Goal: Task Accomplishment & Management: Complete application form

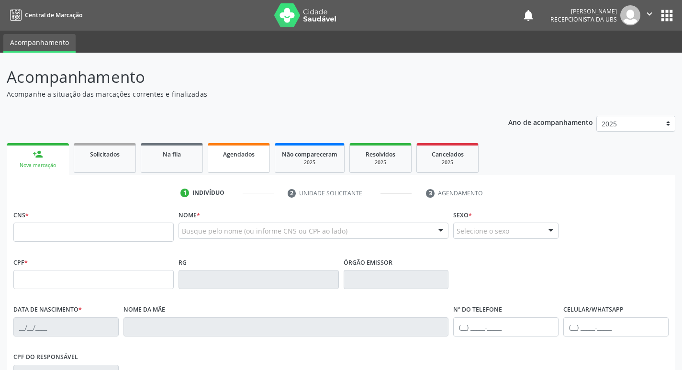
click at [260, 164] on link "Agendados" at bounding box center [239, 158] width 62 height 30
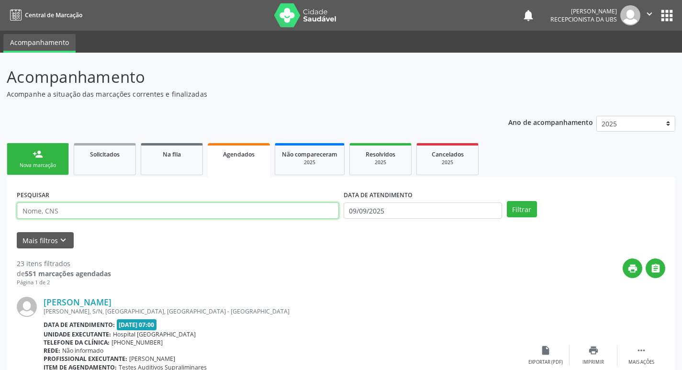
click at [89, 210] on input "text" at bounding box center [178, 210] width 322 height 16
type input "thiago teles"
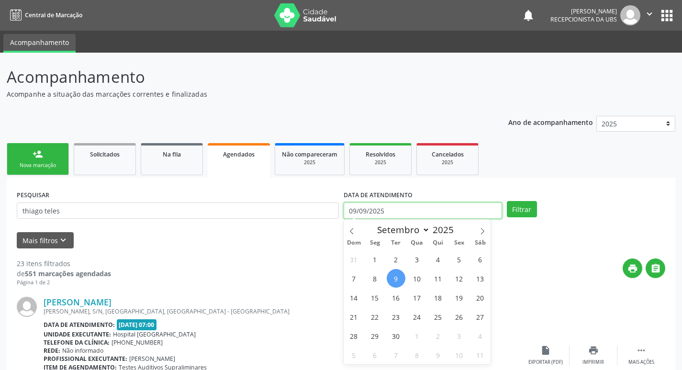
click at [397, 209] on input "09/09/2025" at bounding box center [423, 210] width 158 height 16
click at [370, 293] on span "15" at bounding box center [375, 297] width 19 height 19
type input "15[DATE]"
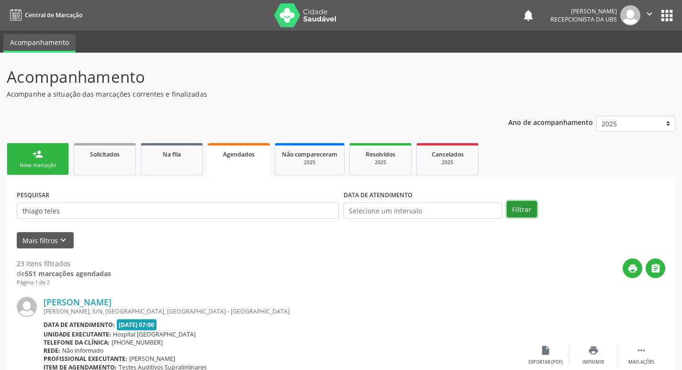
click at [519, 208] on button "Filtrar" at bounding box center [522, 209] width 30 height 16
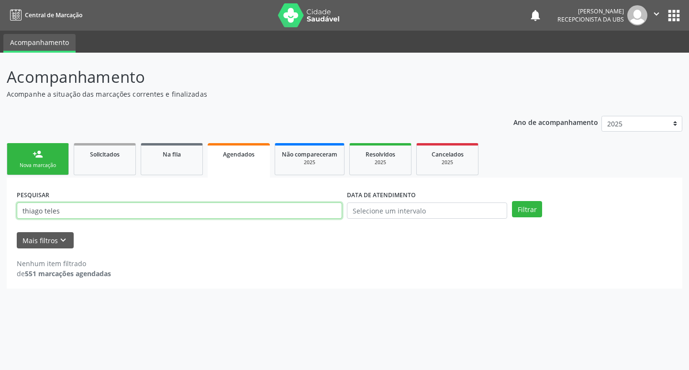
click at [85, 213] on input "thiago teles" at bounding box center [179, 210] width 325 height 16
type input "t"
click at [274, 206] on input "text" at bounding box center [179, 210] width 325 height 16
type input "709001801072718"
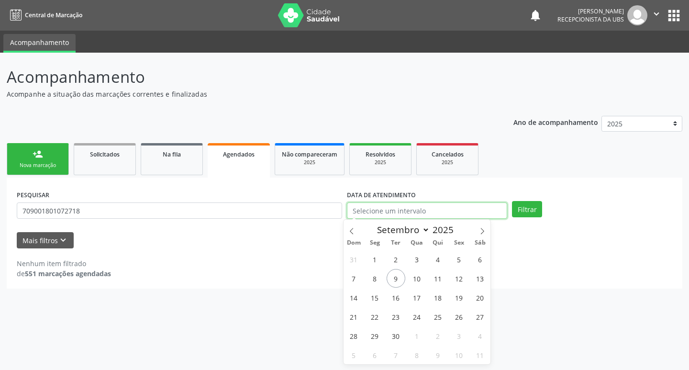
click at [417, 210] on input "text" at bounding box center [427, 210] width 160 height 16
click at [376, 293] on span "15" at bounding box center [375, 297] width 19 height 19
type input "15[DATE]"
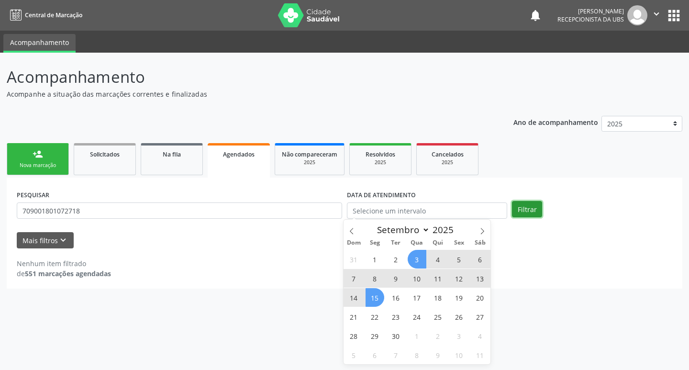
click at [525, 205] on button "Filtrar" at bounding box center [527, 209] width 30 height 16
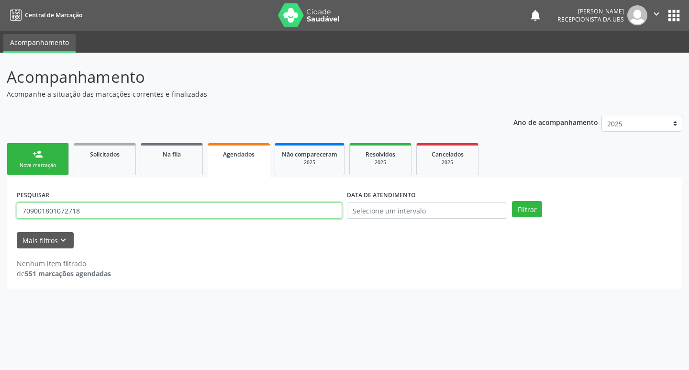
click at [92, 213] on input "709001801072718" at bounding box center [179, 210] width 325 height 16
type input "7"
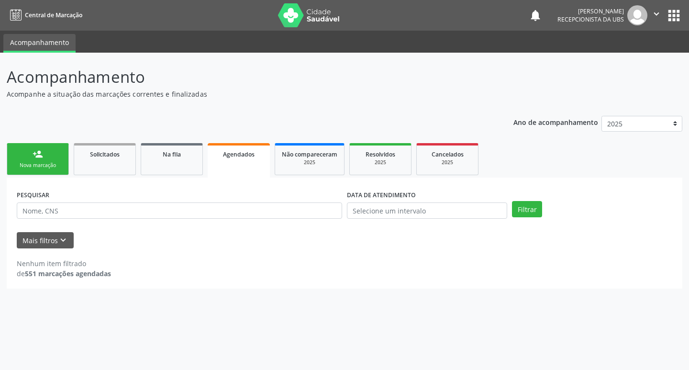
click at [57, 153] on link "person_add Nova marcação" at bounding box center [38, 159] width 62 height 32
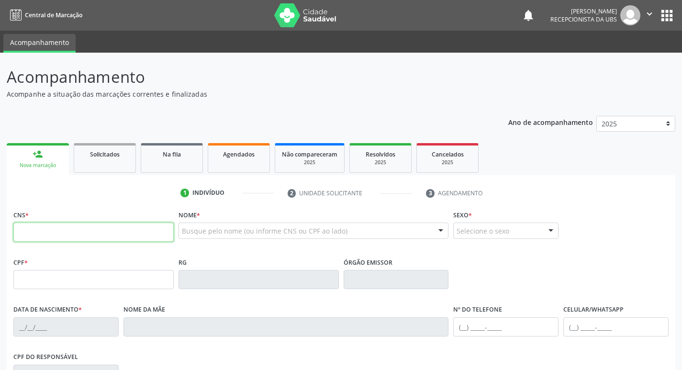
click at [92, 236] on input "text" at bounding box center [93, 232] width 160 height 19
type input "709 0018 0107 2718"
type input "105.967.524-23"
type input "[DATE]"
type input "[PERSON_NAME] Teles de [GEOGRAPHIC_DATA]"
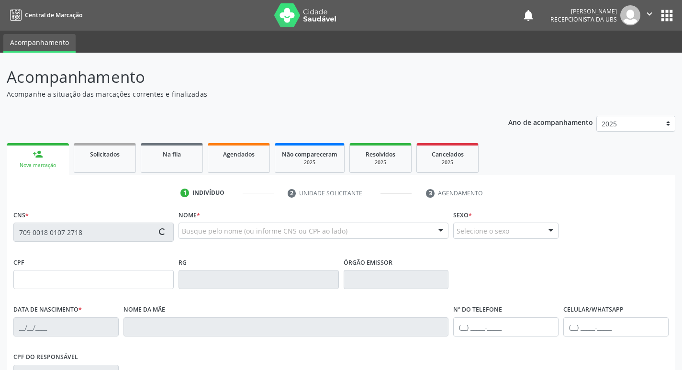
type input "[PHONE_NUMBER]"
type input "963.504.404-63"
type input "826"
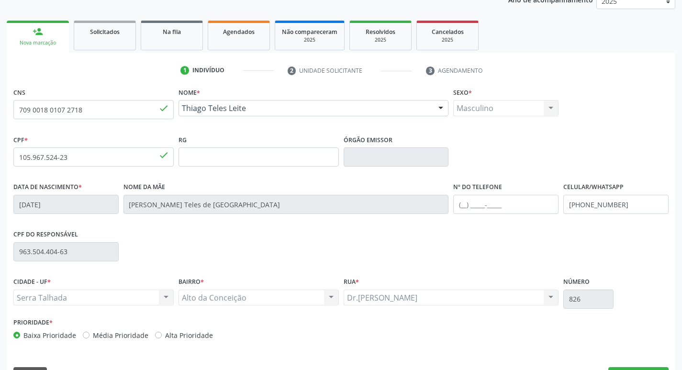
scroll to position [149, 0]
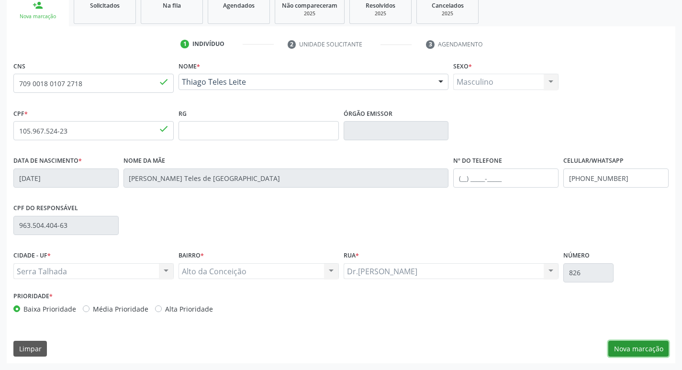
click at [631, 346] on button "Nova marcação" at bounding box center [638, 349] width 60 height 16
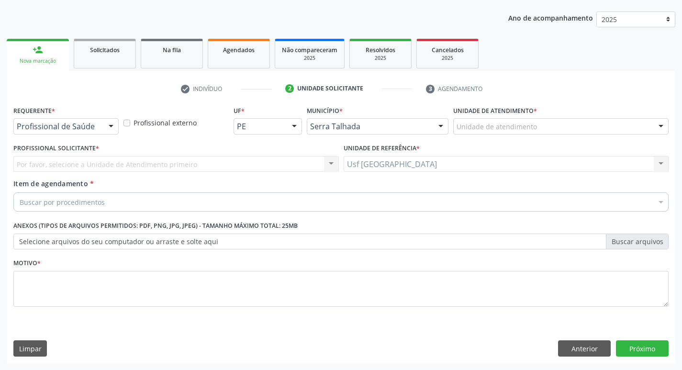
scroll to position [104, 0]
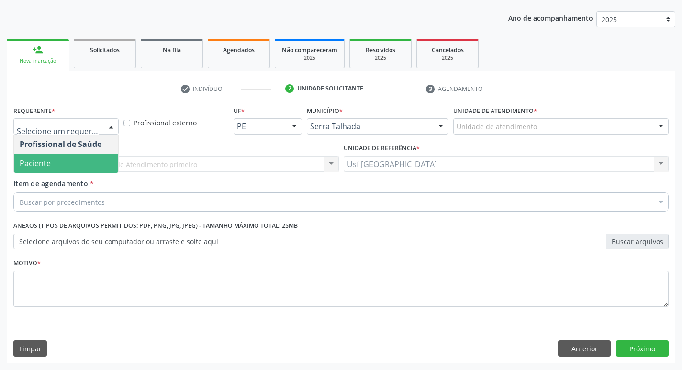
click at [78, 160] on span "Paciente" at bounding box center [66, 163] width 104 height 19
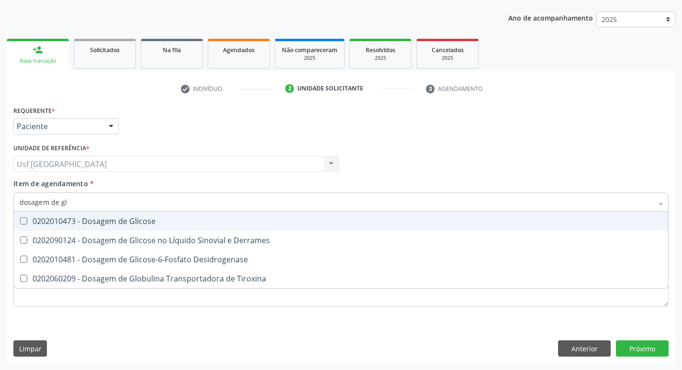
type input "dosagem de gli"
click at [93, 224] on div "0202010473 - Dosagem de Glicose" at bounding box center [341, 221] width 643 height 8
checkbox Glicose "true"
type input "dosagem de g"
checkbox Glicose "false"
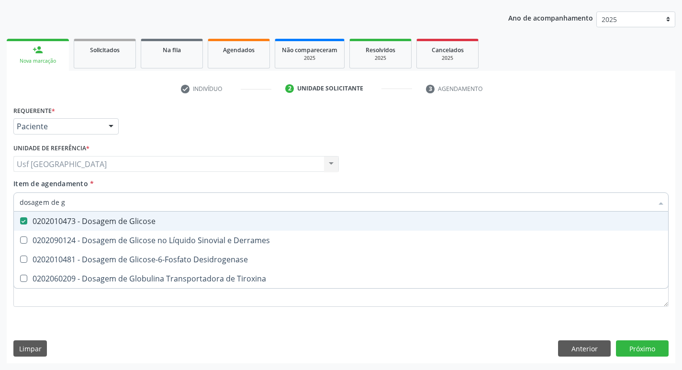
checkbox Tiroxina "true"
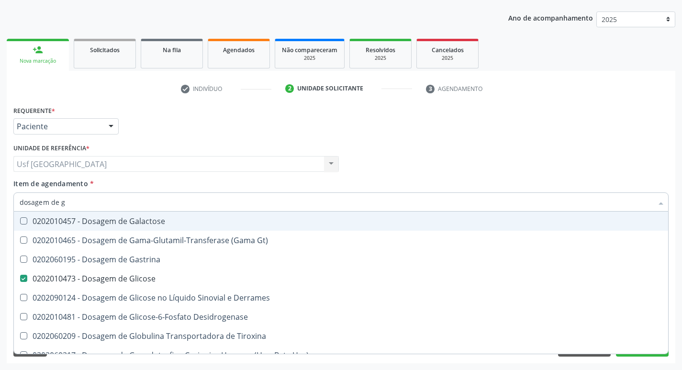
type input "dosagem de"
checkbox Glicose "false"
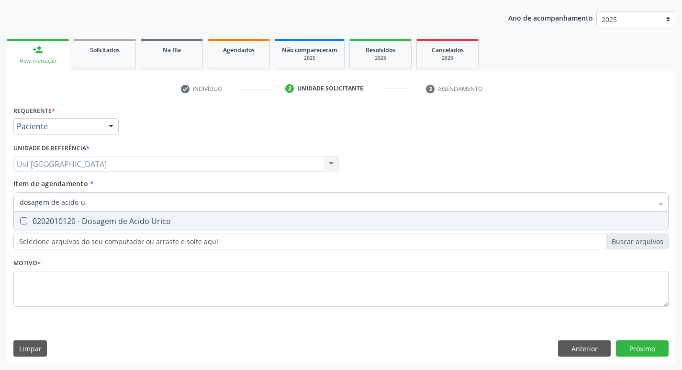
type input "dosagem de acido ur"
click at [95, 221] on div "0202010120 - Dosagem de Acido Urico" at bounding box center [341, 221] width 643 height 8
checkbox Urico "true"
type input "dosagem de acido"
checkbox Urico "false"
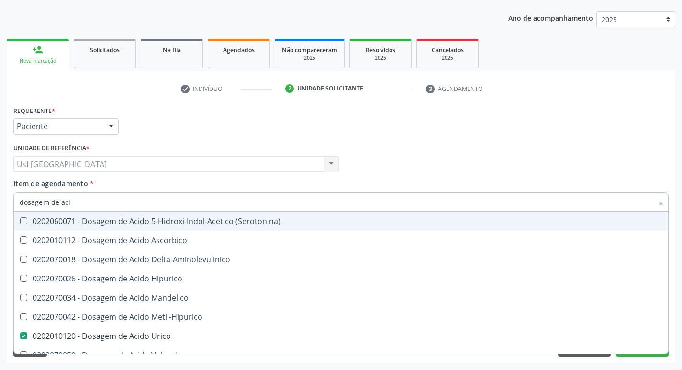
type input "dosagem de ac"
checkbox Urico "false"
checkbox Valproico "true"
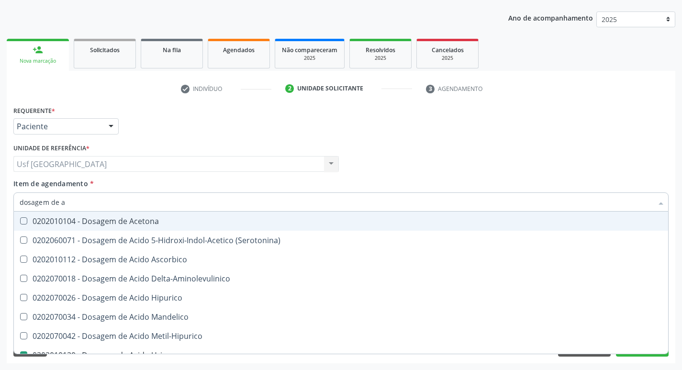
type input "dosagem de"
checkbox Urico "false"
checkbox Etilico "true"
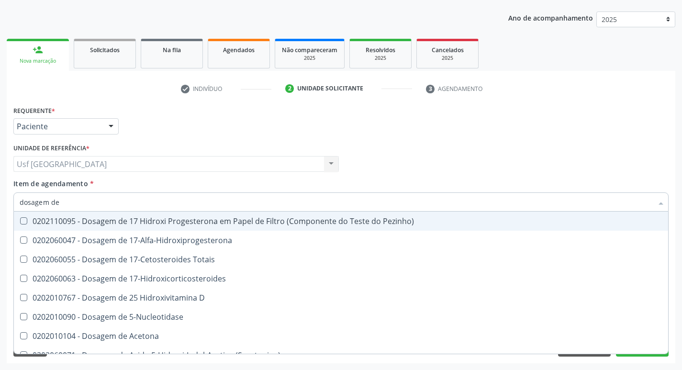
type input "dosagem de c"
checkbox Urico "false"
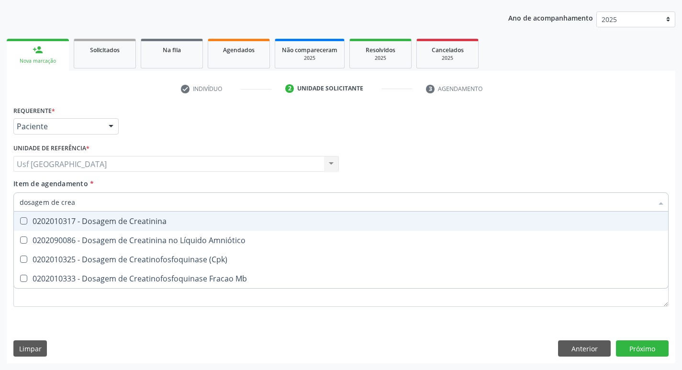
type input "dosagem de creat"
click at [95, 220] on div "0202010317 - Dosagem de Creatinina" at bounding box center [341, 221] width 643 height 8
checkbox Creatinina "true"
type input "dosagem de c"
checkbox Creatinina "false"
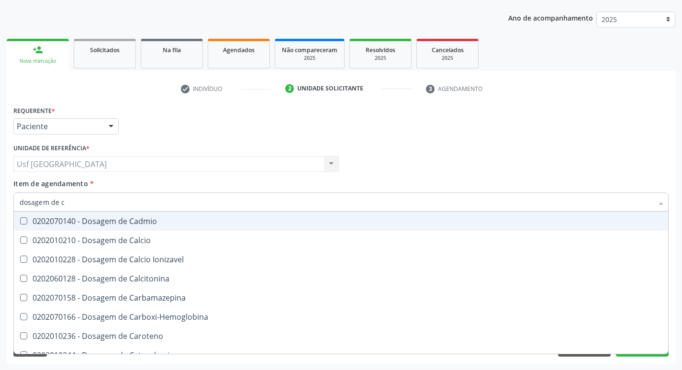
type input "dosagem de"
checkbox Cloreto "true"
checkbox Creatinina "false"
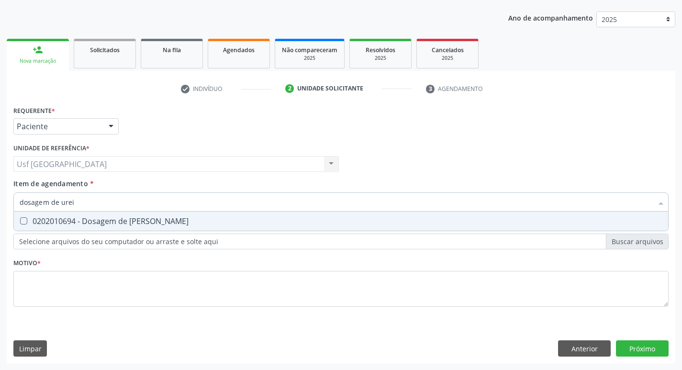
type input "dosagem de ureia"
click at [95, 220] on div "0202010694 - Dosagem de [PERSON_NAME]" at bounding box center [341, 221] width 643 height 8
checkbox Ureia "true"
type input "dosagem de"
checkbox Ureia "false"
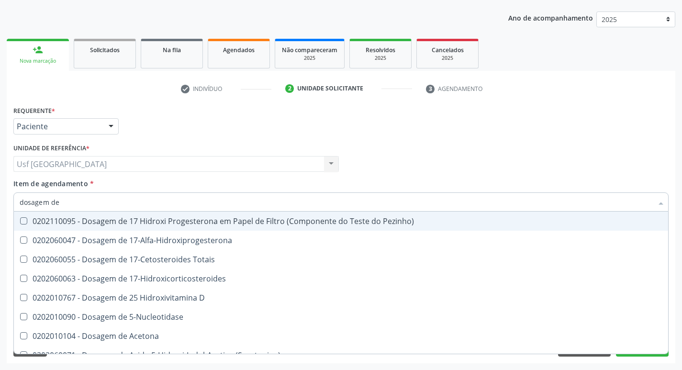
type input "dosagem de c"
checkbox Urico "false"
checkbox Acida "true"
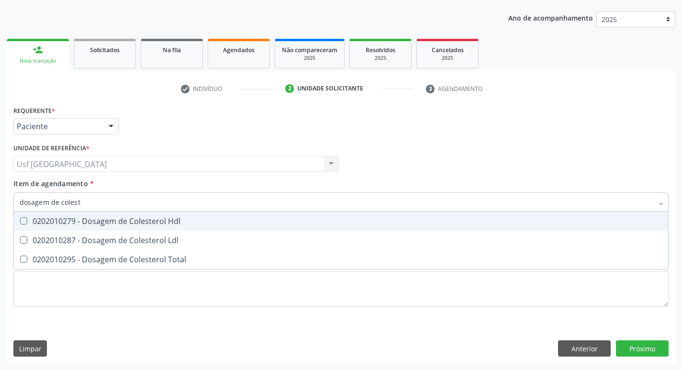
type input "dosagem de coleste"
click at [95, 220] on div "0202010279 - Dosagem de Colesterol Hdl" at bounding box center [341, 221] width 643 height 8
checkbox Hdl "true"
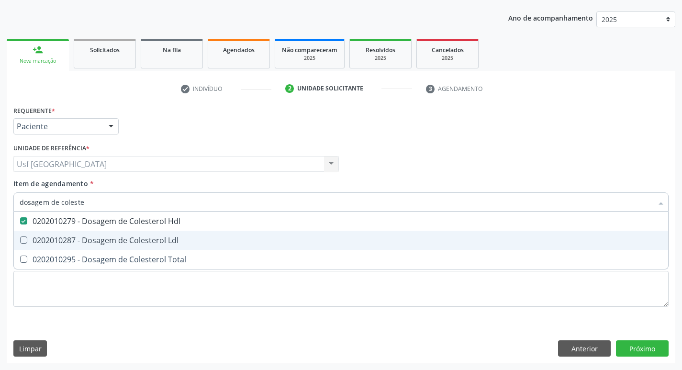
click at [111, 237] on div "0202010287 - Dosagem de Colesterol Ldl" at bounding box center [341, 240] width 643 height 8
checkbox Ldl "true"
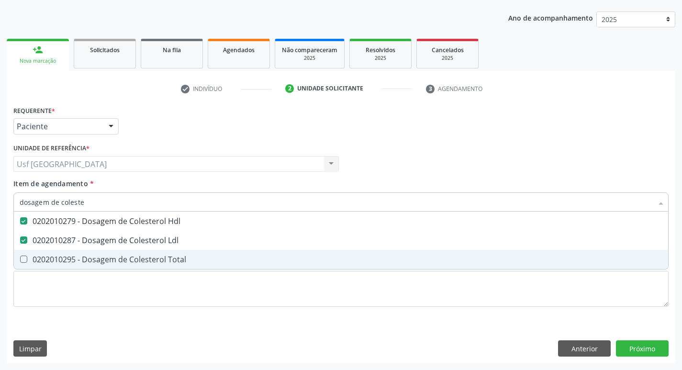
click at [104, 256] on div "0202010295 - Dosagem de Colesterol Total" at bounding box center [341, 260] width 643 height 8
checkbox Total "true"
type input "dosagem de co"
checkbox Hdl "false"
checkbox Colinesterase "true"
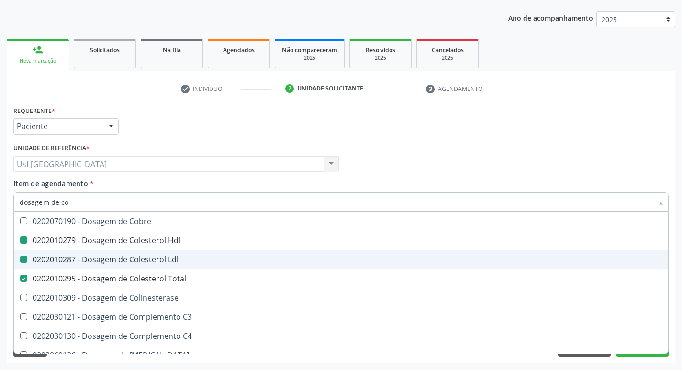
type input "dosagem de c"
checkbox Hdl "false"
checkbox Ldl "false"
checkbox Total "false"
type input "dosagem de"
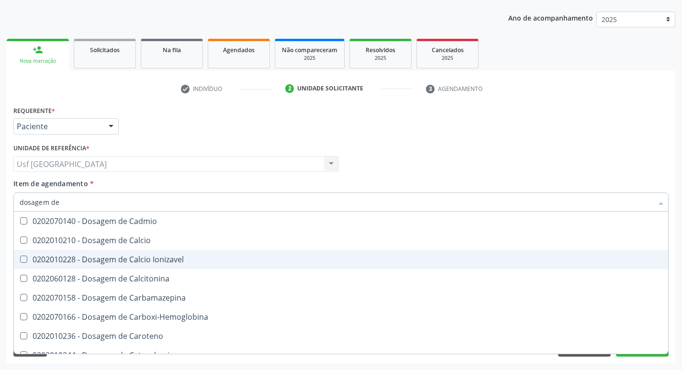
checkbox Cloreto "true"
checkbox Hdl "false"
checkbox Ldl "false"
checkbox Total "false"
checkbox Creatinina "false"
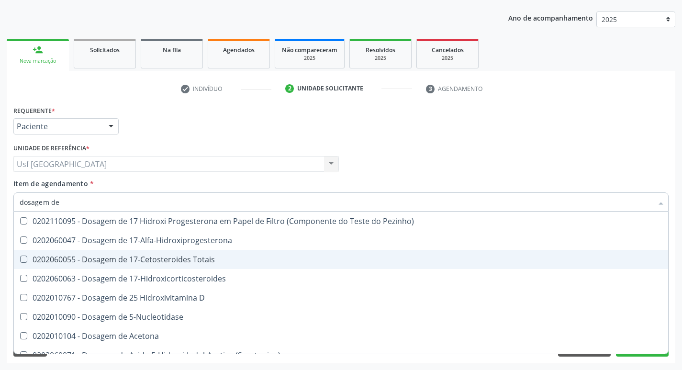
type input "dosagem de t"
checkbox Urico "false"
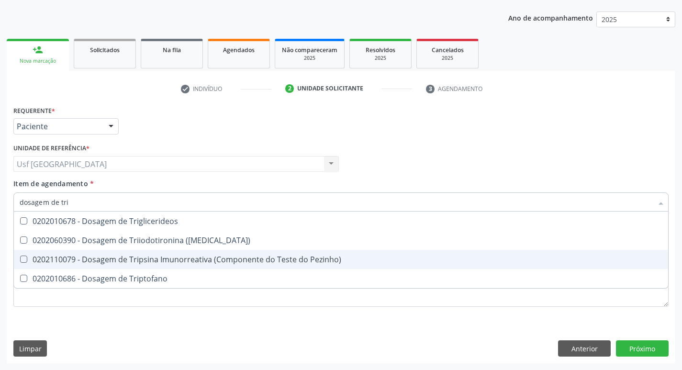
type input "dosagem de trig"
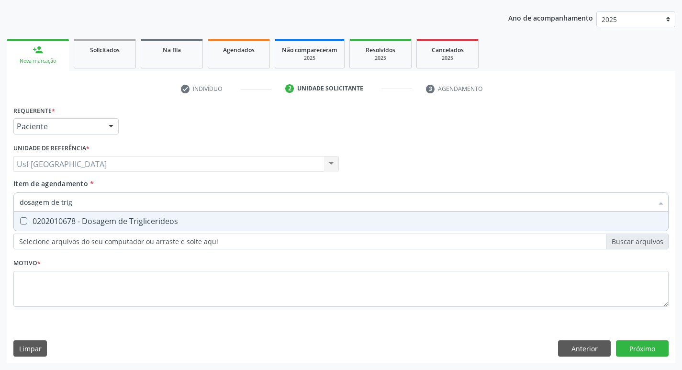
click at [121, 217] on div "0202010678 - Dosagem de Triglicerideos" at bounding box center [341, 221] width 643 height 8
checkbox Triglicerideos "true"
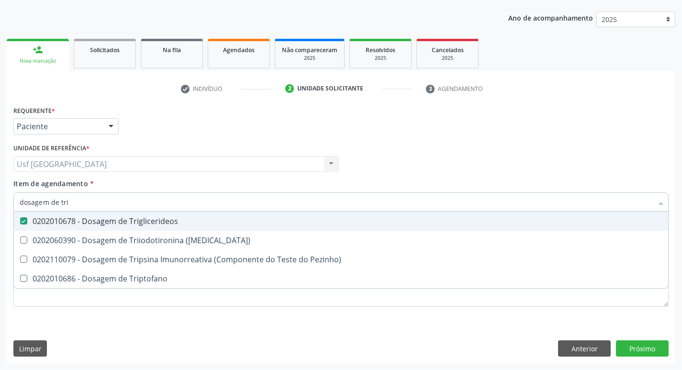
type input "dosagem de tr"
checkbox Triglicerideos "false"
checkbox Triptofano "true"
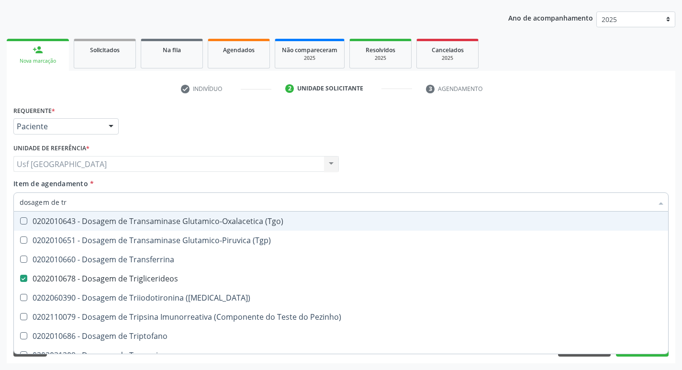
type input "dosagem de t"
checkbox Triglicerideos "false"
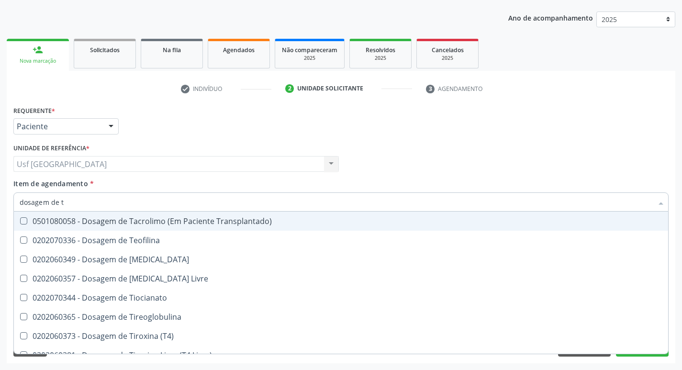
type input "dosagem de"
checkbox Triglicerideos "false"
checkbox Pezinho\) "true"
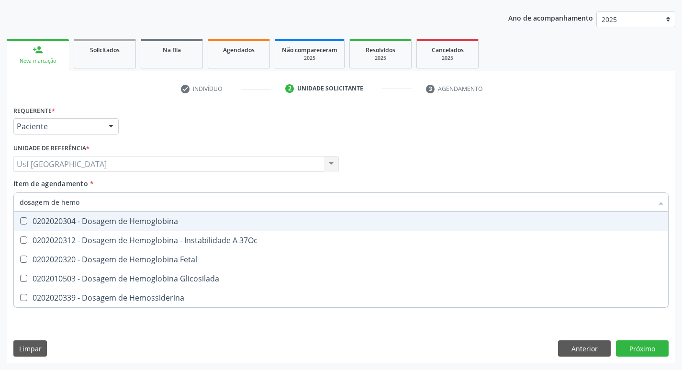
type input "dosagem de hemog"
click at [123, 218] on div "0202020304 - Dosagem de Hemoglobina" at bounding box center [341, 221] width 643 height 8
checkbox Hemoglobina "false"
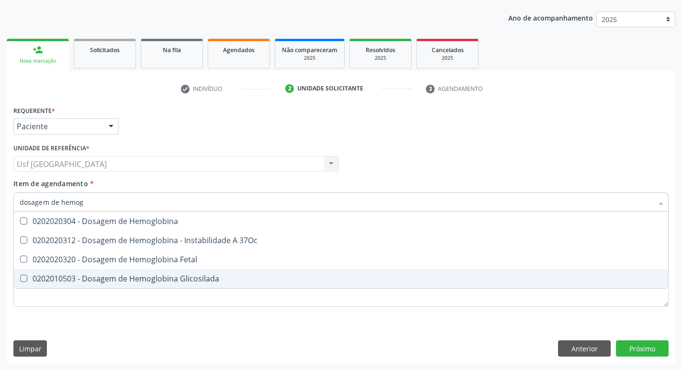
click at [130, 280] on div "0202010503 - Dosagem de Hemoglobina Glicosilada" at bounding box center [341, 279] width 643 height 8
checkbox Glicosilada "true"
type input "dosagem de"
checkbox Glicosilada "false"
checkbox Hemossiderina "false"
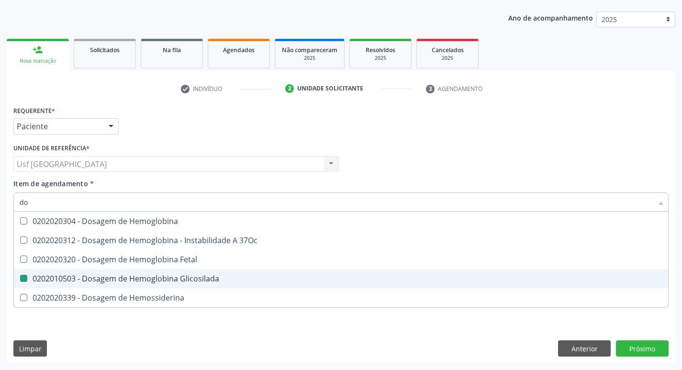
type input "d"
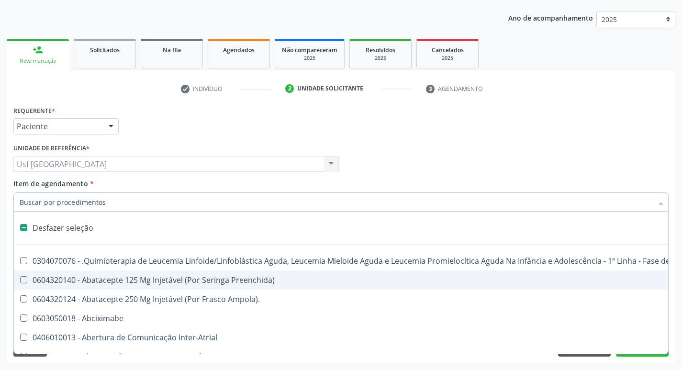
type input "h"
checkbox B "true"
checkbox Fibrinogênio "true"
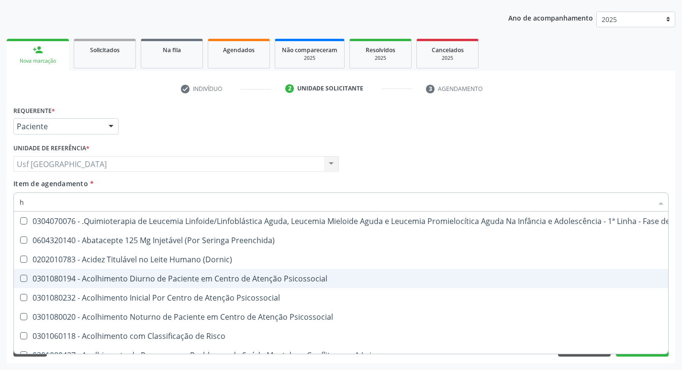
type input "he"
checkbox Pulmão "true"
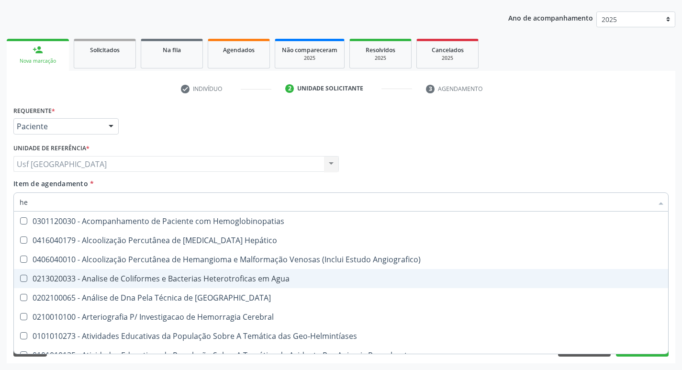
type input "hem"
checkbox \(Qualitativo\) "true"
checkbox Glicosilada "false"
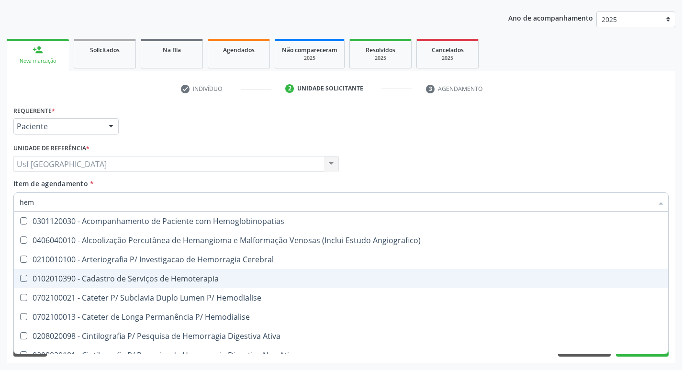
type input "hemo"
checkbox Hemacias "true"
checkbox Glicosilada "false"
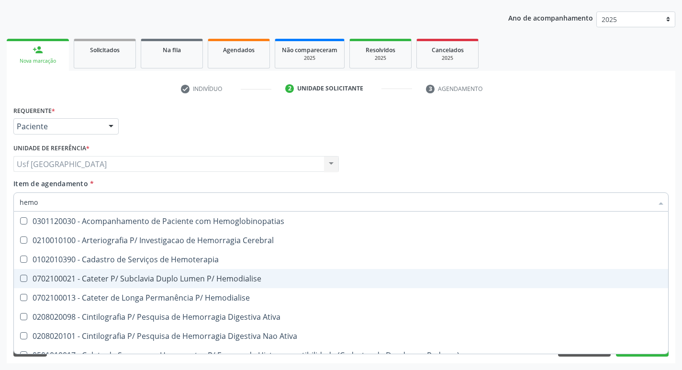
type input "hemog"
checkbox Tardio\) "true"
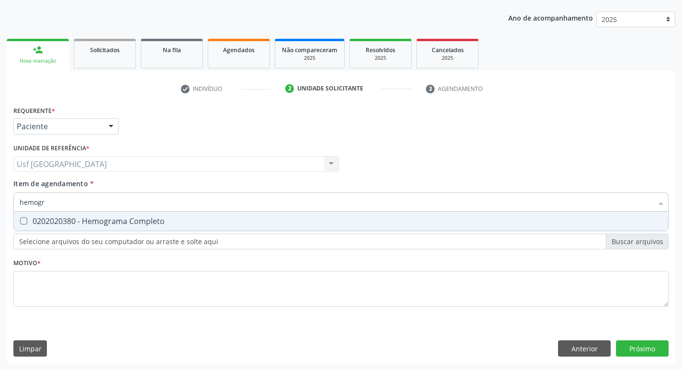
type input "hemogra"
click at [179, 218] on div "0202020380 - Hemograma Completo" at bounding box center [341, 221] width 643 height 8
checkbox Completo "true"
type input "h"
checkbox Completo "false"
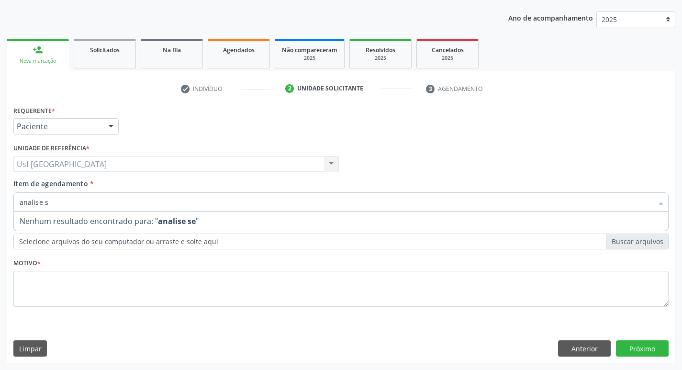
type input "analise"
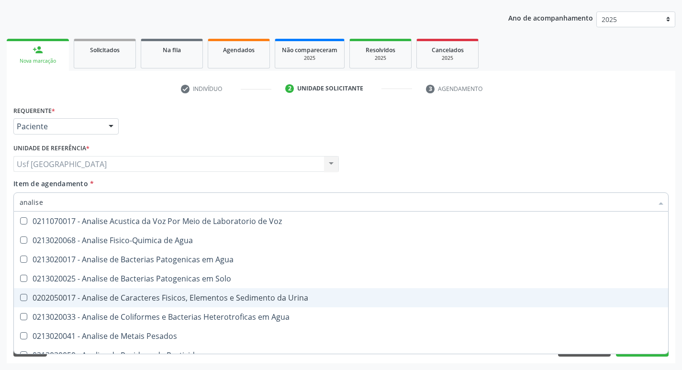
click at [166, 292] on span "0202050017 - Analise de Caracteres Fisicos, Elementos e Sedimento da Urina" at bounding box center [341, 297] width 654 height 19
checkbox Urina "true"
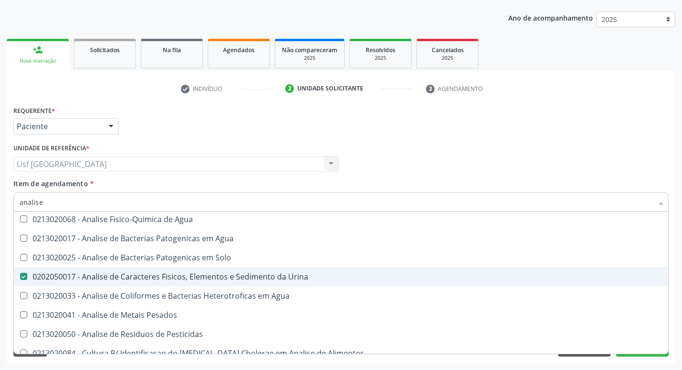
scroll to position [30, 0]
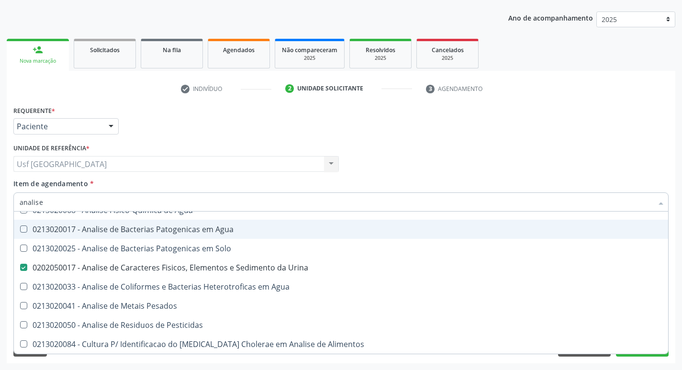
click at [595, 147] on div "Profissional Solicitante Por favor, selecione a Unidade de Atendimento primeiro…" at bounding box center [341, 159] width 660 height 37
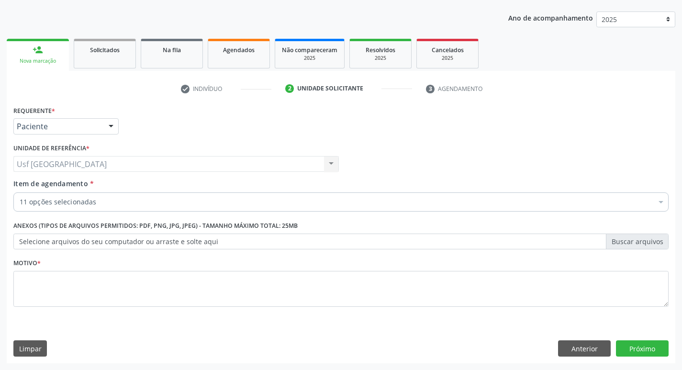
scroll to position [0, 0]
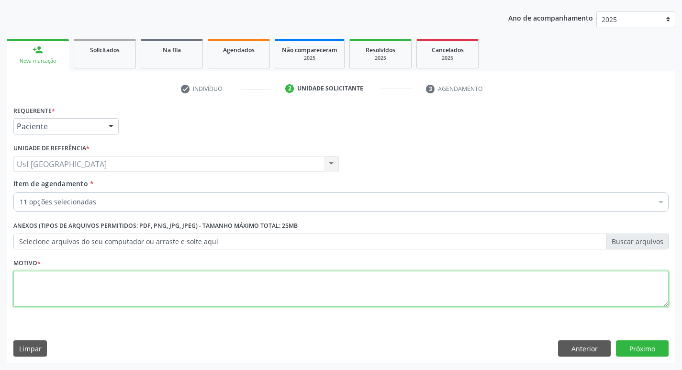
click at [125, 281] on textarea at bounding box center [340, 289] width 655 height 36
type textarea "/"
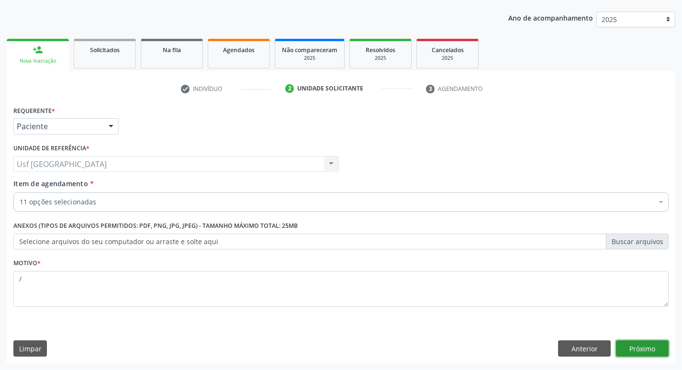
click at [655, 349] on button "Próximo" at bounding box center [642, 348] width 53 height 16
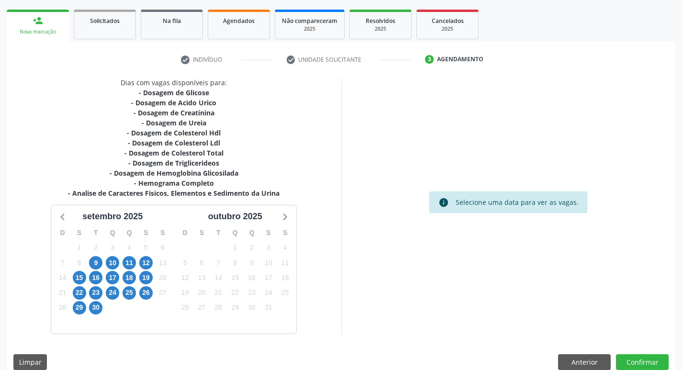
scroll to position [147, 0]
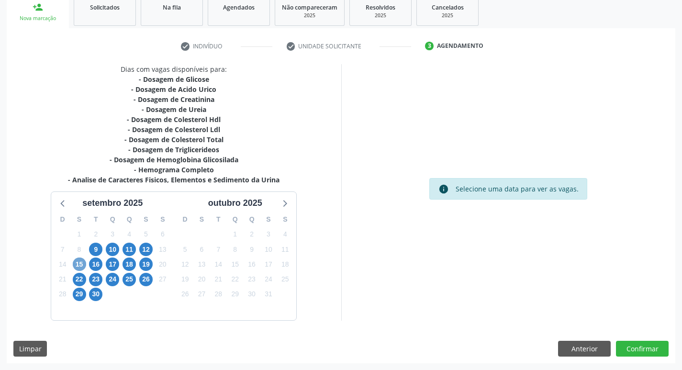
click at [77, 265] on span "15" at bounding box center [79, 264] width 13 height 13
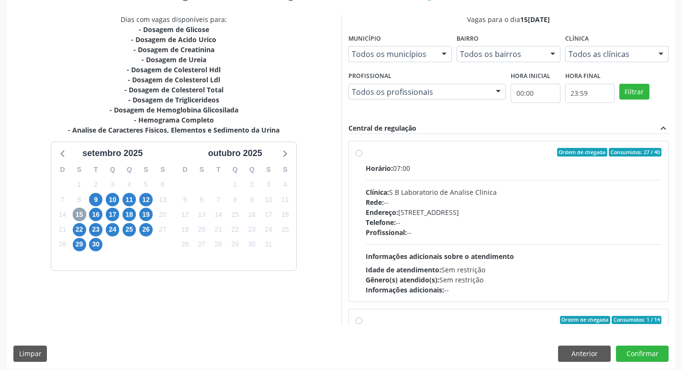
scroll to position [202, 0]
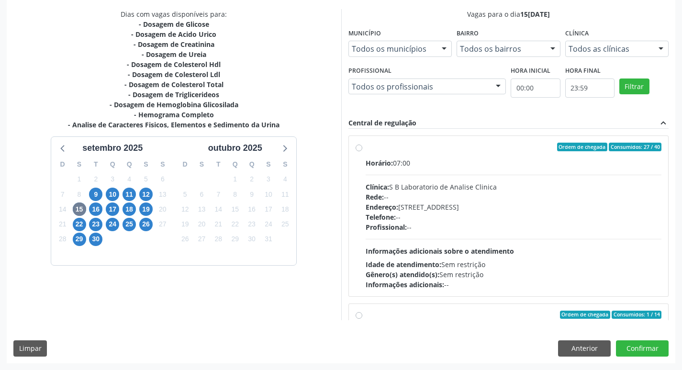
click at [359, 161] on div "Ordem de chegada Consumidos: 27 / 40 Horário: 07:00 Clínica: S B Laboratorio de…" at bounding box center [509, 216] width 306 height 147
radio input "true"
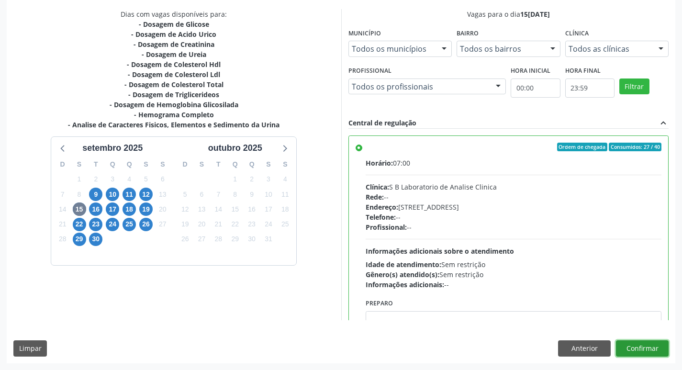
click at [648, 350] on button "Confirmar" at bounding box center [642, 348] width 53 height 16
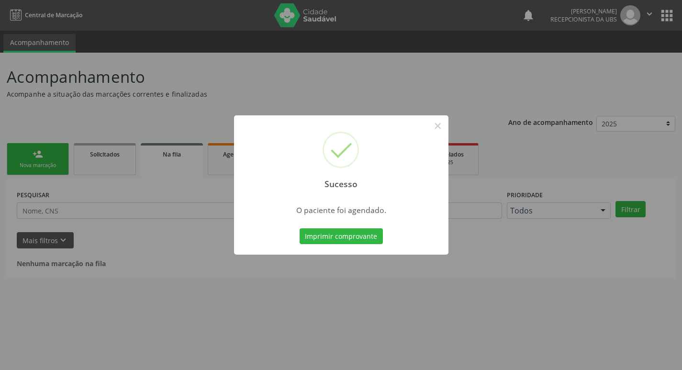
scroll to position [0, 0]
click at [440, 126] on button "×" at bounding box center [441, 126] width 16 height 16
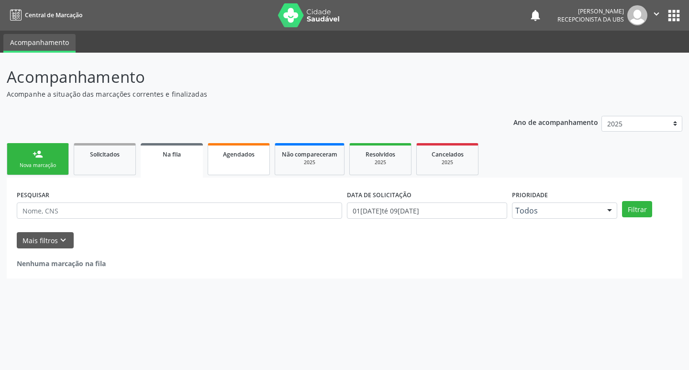
click at [238, 157] on span "Agendados" at bounding box center [239, 154] width 32 height 8
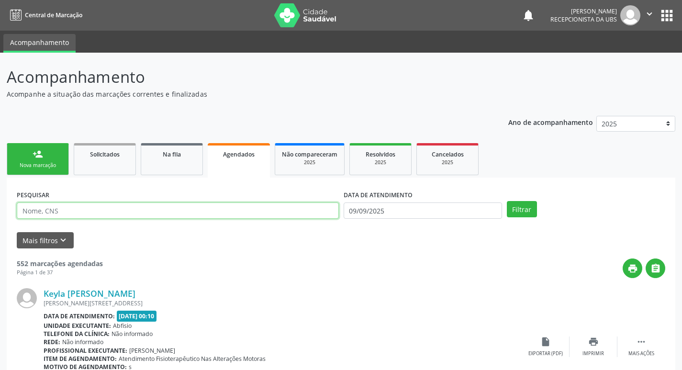
click at [164, 210] on input "text" at bounding box center [178, 210] width 322 height 16
type input "thiago teles"
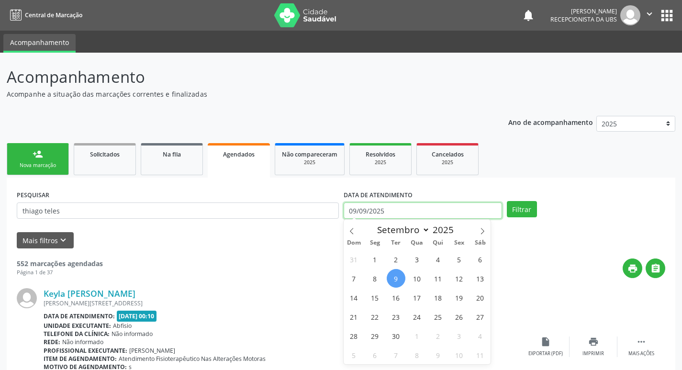
click at [384, 206] on input "09/09/2025" at bounding box center [423, 210] width 158 height 16
click at [376, 302] on span "15" at bounding box center [375, 297] width 19 height 19
type input "15[DATE]"
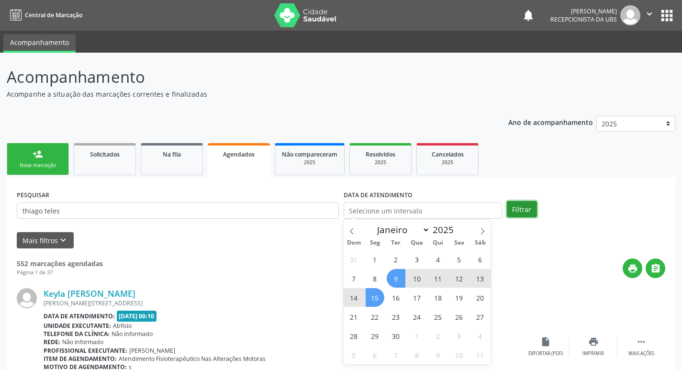
click at [512, 205] on button "Filtrar" at bounding box center [522, 209] width 30 height 16
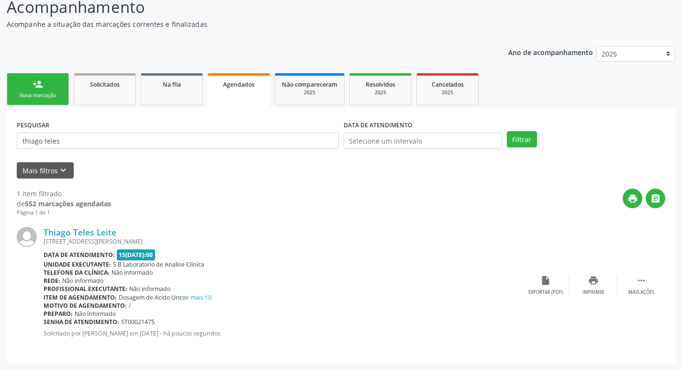
scroll to position [71, 0]
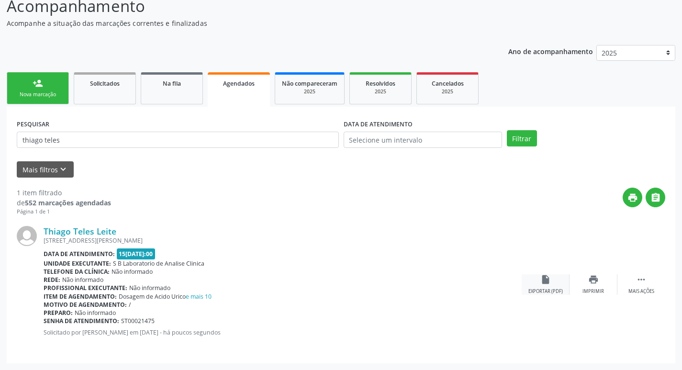
click at [553, 282] on div "insert_drive_file Exportar (PDF)" at bounding box center [546, 284] width 48 height 21
click at [40, 97] on div "Nova marcação" at bounding box center [38, 94] width 48 height 7
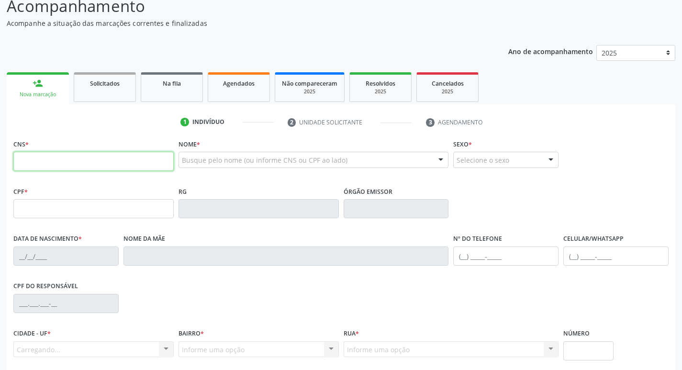
click at [66, 168] on input "text" at bounding box center [93, 161] width 160 height 19
type input "700 5055 3884 4358"
type input "520.629.454-34"
type input "25[DATE]"
type input "Terrzinha [PERSON_NAME]"
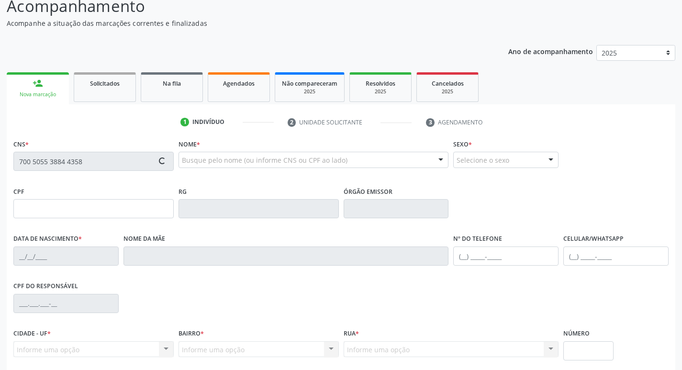
type input "[PHONE_NUMBER]"
type input "1004"
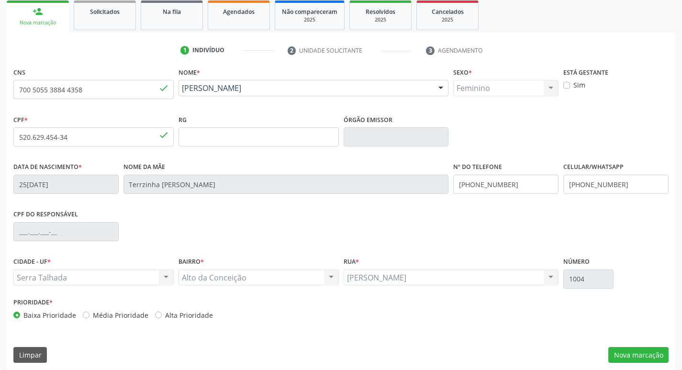
scroll to position [149, 0]
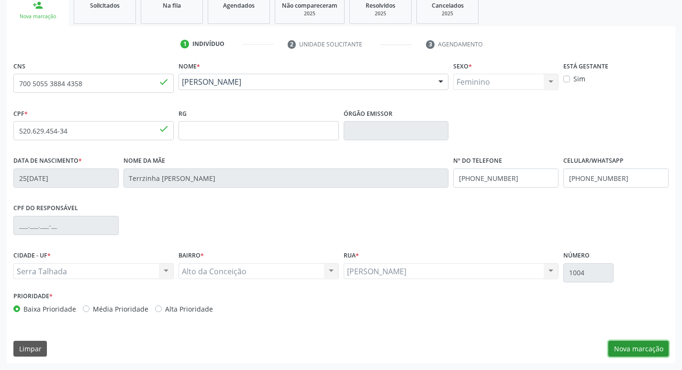
click at [636, 343] on button "Nova marcação" at bounding box center [638, 349] width 60 height 16
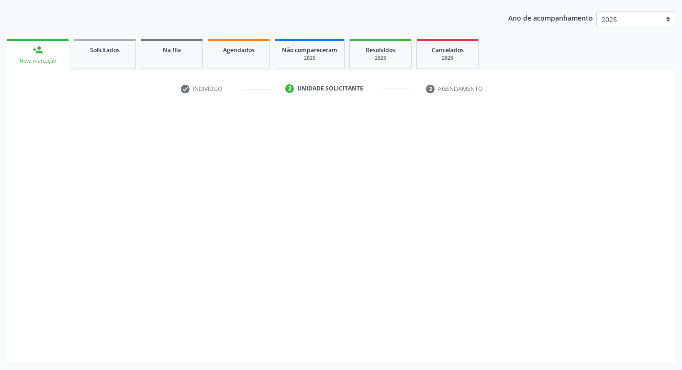
scroll to position [104, 0]
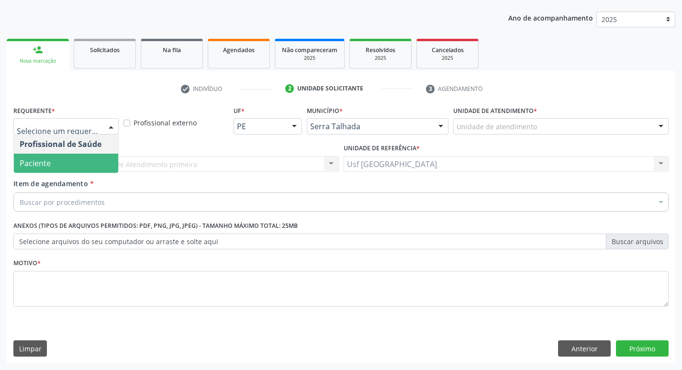
click at [45, 160] on span "Paciente" at bounding box center [35, 163] width 31 height 11
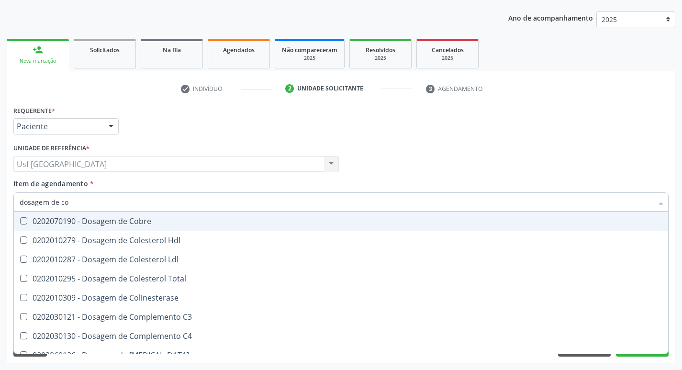
type input "dosagem de col"
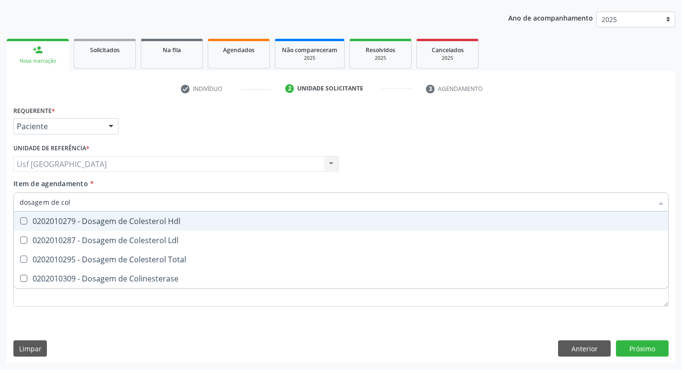
click at [57, 220] on div "0202010279 - Dosagem de Colesterol Hdl" at bounding box center [341, 221] width 643 height 8
checkbox Hdl "true"
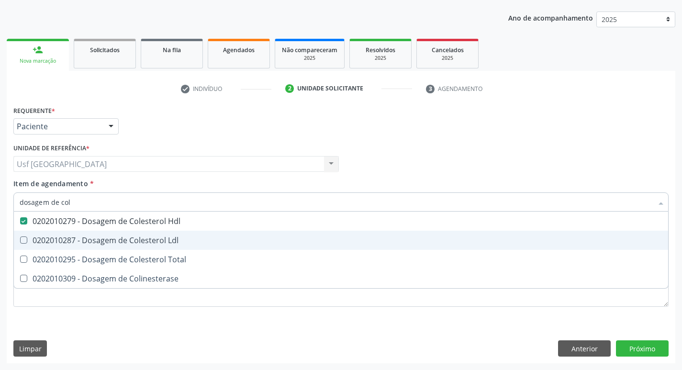
click at [56, 232] on span "0202010287 - Dosagem de Colesterol Ldl" at bounding box center [341, 240] width 654 height 19
checkbox Ldl "true"
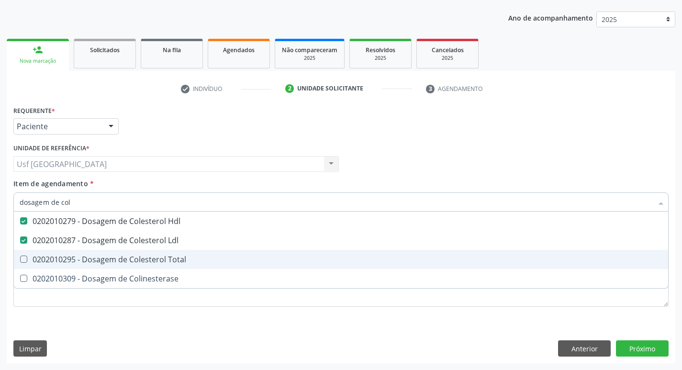
click at [51, 253] on span "0202010295 - Dosagem de Colesterol Total" at bounding box center [341, 259] width 654 height 19
checkbox Total "true"
type input "dosagem de co"
checkbox Hdl "false"
checkbox Colinesterase "true"
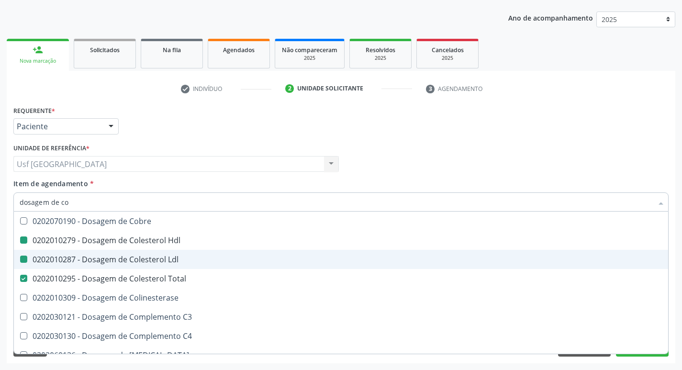
type input "dosagem de c"
checkbox Hdl "false"
checkbox Ldl "false"
checkbox Total "false"
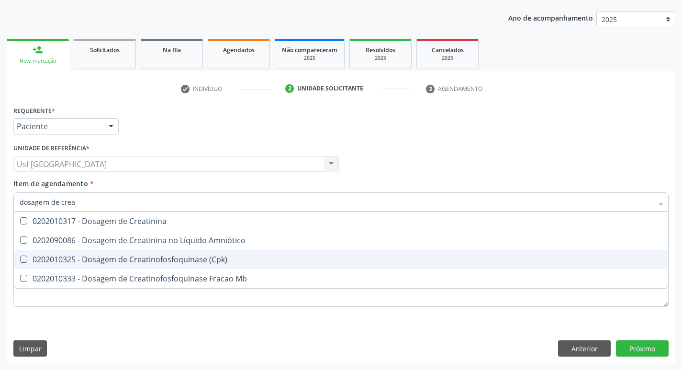
type input "dosagem de creat"
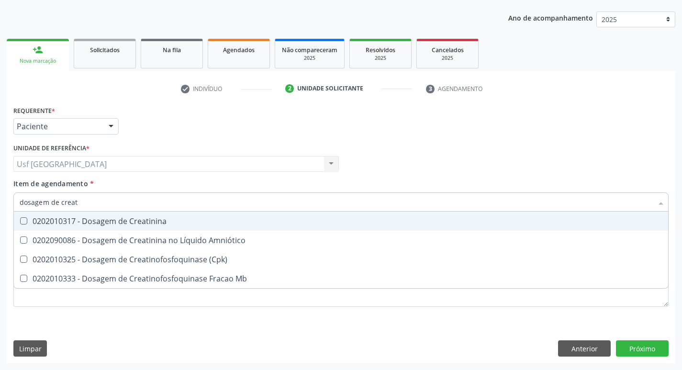
click at [116, 223] on div "0202010317 - Dosagem de Creatinina" at bounding box center [341, 221] width 643 height 8
checkbox Creatinina "true"
type input "dosagem de c"
checkbox Creatinina "false"
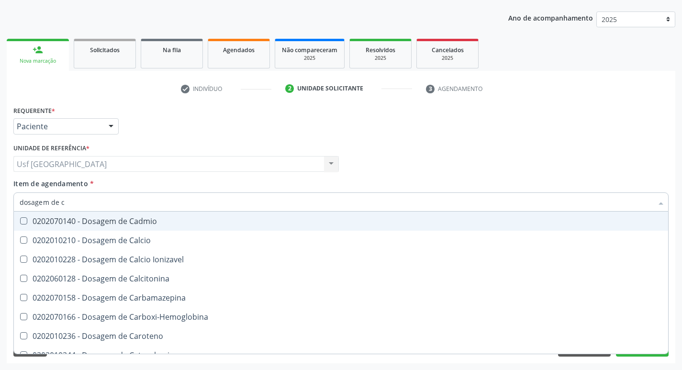
type input "dosagem de"
checkbox Hdl "false"
checkbox Ldl "false"
checkbox Total "false"
checkbox Creatinina "false"
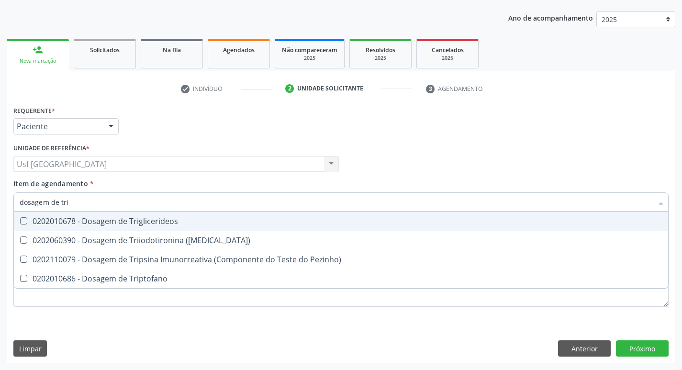
type input "dosagem de trig"
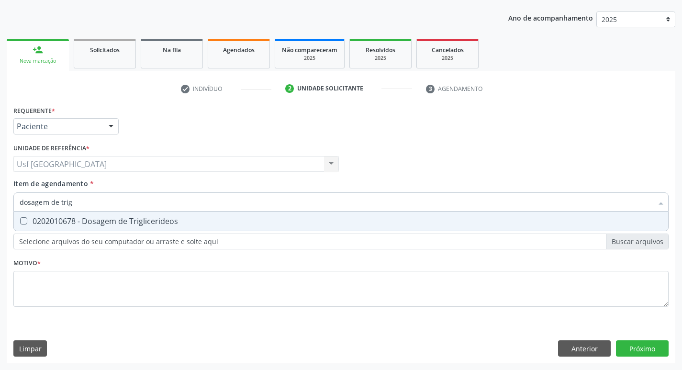
click at [116, 223] on div "0202010678 - Dosagem de Triglicerideos" at bounding box center [341, 221] width 643 height 8
checkbox Triglicerideos "true"
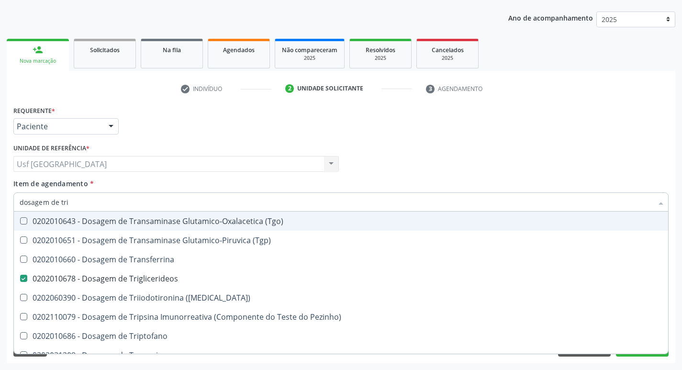
type input "dosagem de tr"
checkbox \(Tgo\) "false"
type input "dosagem de t"
checkbox Triglicerideos "false"
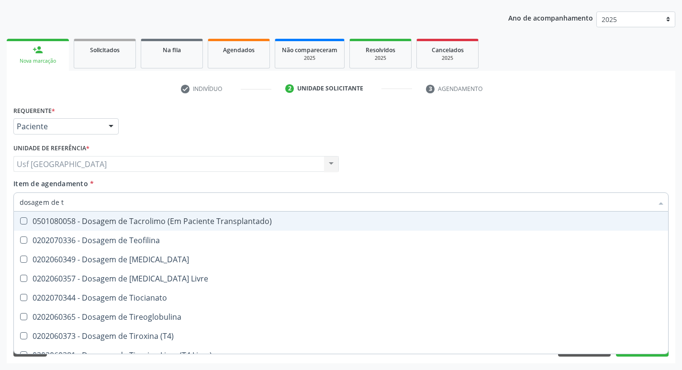
type input "dosagem de"
checkbox Triglicerideos "false"
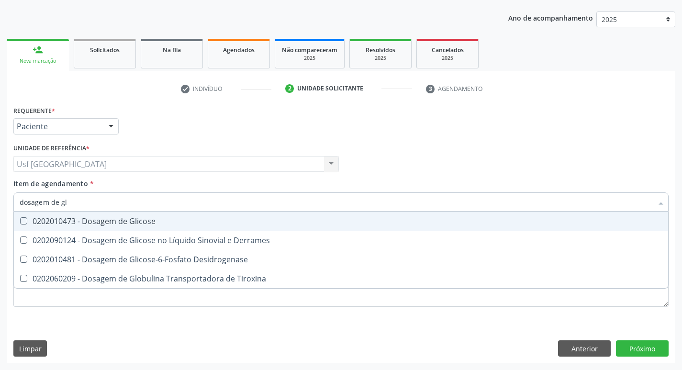
type input "dosagem de gli"
click at [116, 223] on div "0202010473 - Dosagem de Glicose" at bounding box center [341, 221] width 643 height 8
checkbox Glicose "true"
type input "d"
checkbox Glicose "false"
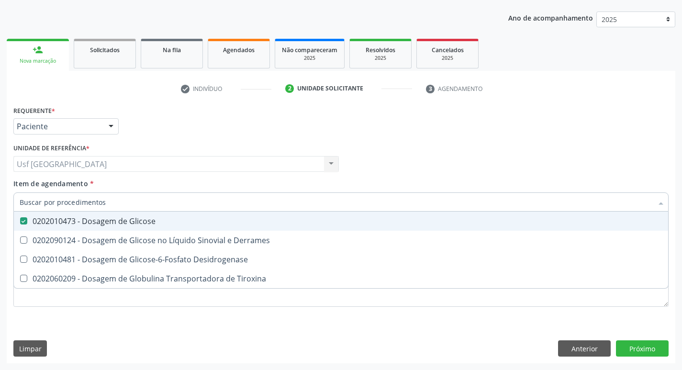
checkbox Tiroxina "false"
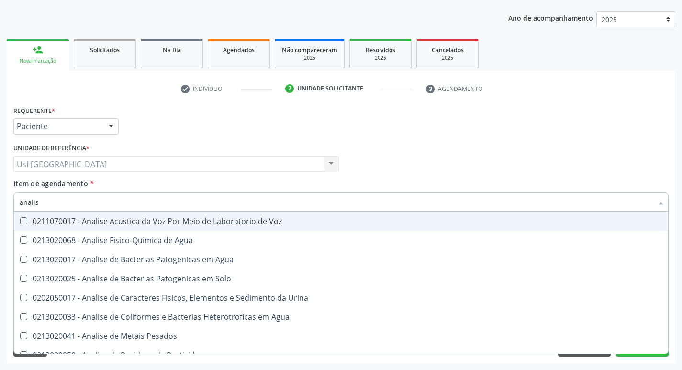
type input "analise"
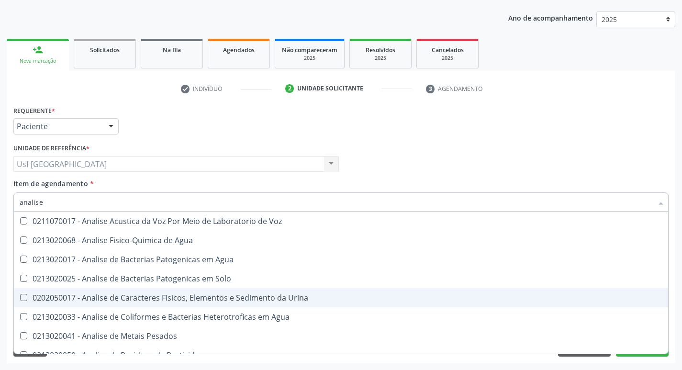
click at [135, 297] on div "0202050017 - Analise de Caracteres Fisicos, Elementos e Sedimento da Urina" at bounding box center [341, 298] width 643 height 8
checkbox Urina "true"
type input "a"
checkbox Urina "false"
checkbox Agua "false"
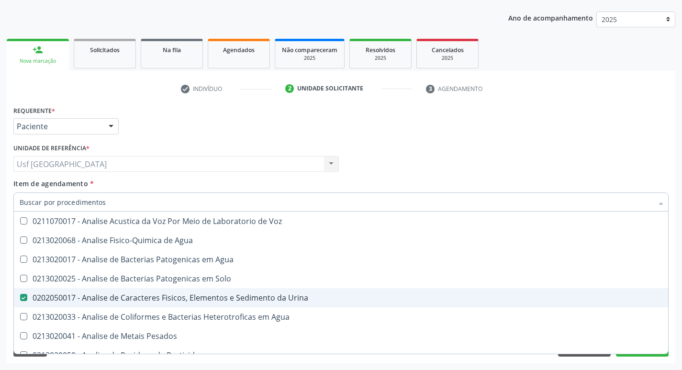
checkbox Alimentos "false"
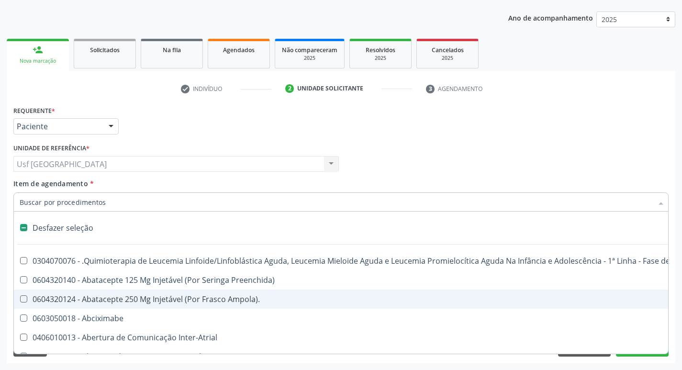
type input "d"
checkbox Amniocentese "true"
checkbox Urina "false"
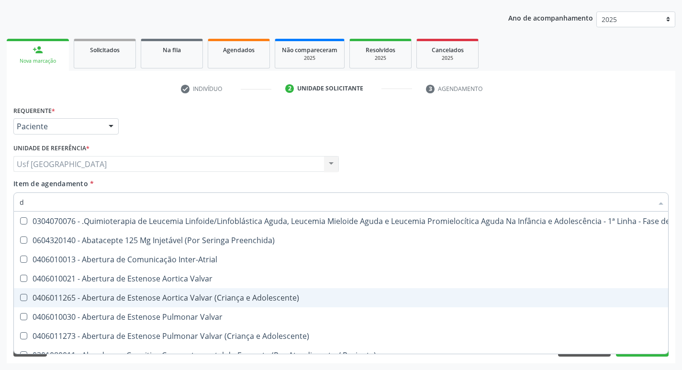
type input "do"
checkbox Urina "false"
checkbox Puericultura "true"
checkbox Sexual "true"
checkbox Invasivadomiciliar "true"
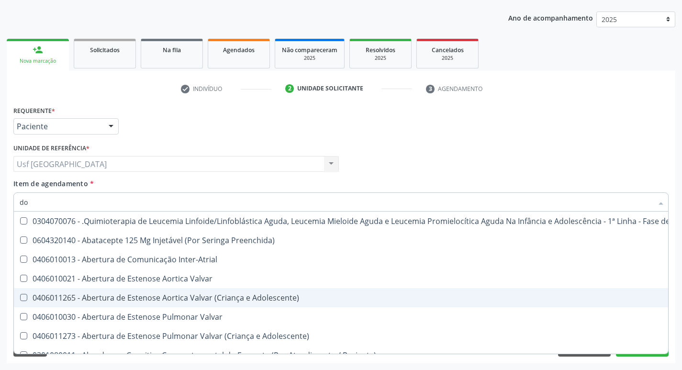
checkbox Comprimido\) "true"
checkbox Esclera "true"
checkbox Padrão\) "true"
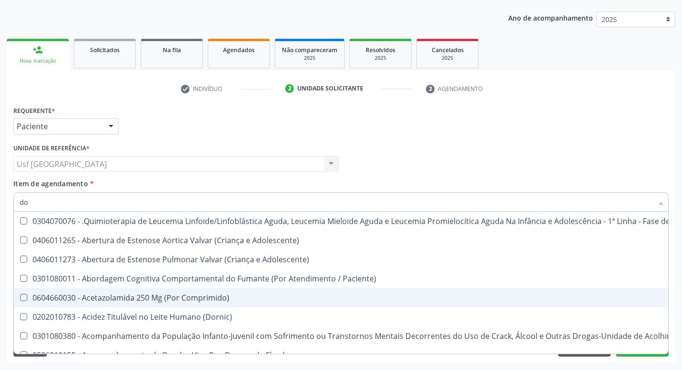
type input "dos"
checkbox Intelectual "true"
checkbox Metabolismo "true"
checkbox Cgbp "true"
checkbox Puericultura "true"
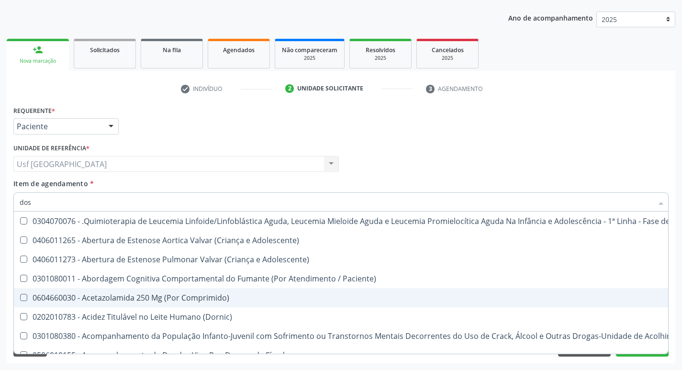
checkbox 24H "true"
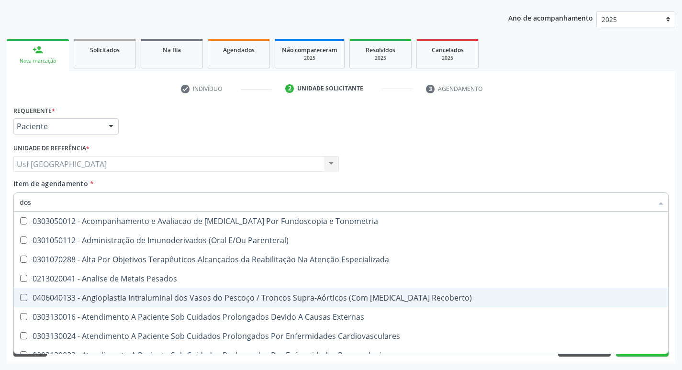
type input "dosa"
checkbox Pezinho\) "true"
checkbox 17-Alfa-Hidroxiprogesterona "true"
checkbox Totais "true"
checkbox \(Serotonina\) "true"
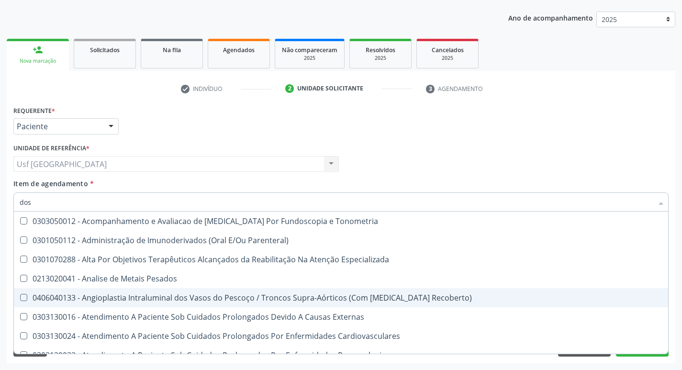
checkbox Citrato "true"
checkbox Hdl "false"
checkbox Ldl "false"
checkbox Total "false"
checkbox Creatinina "false"
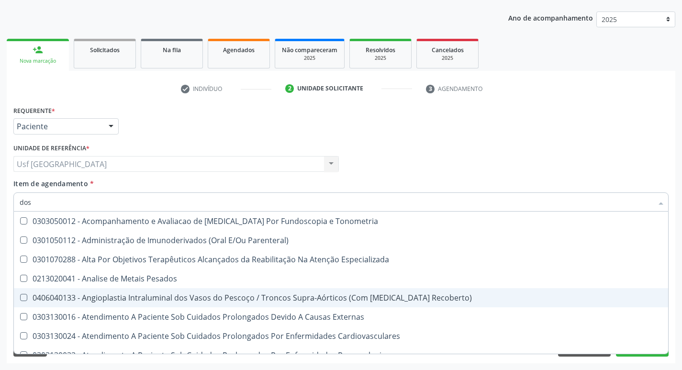
checkbox Glicose "false"
checkbox Hidroxiprolina "true"
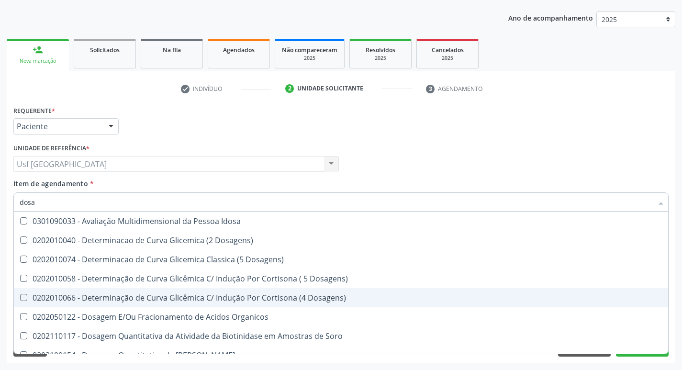
type input "dosag"
checkbox Cobre "true"
checkbox Total "false"
checkbox Cortisol "true"
checkbox Creatinina "false"
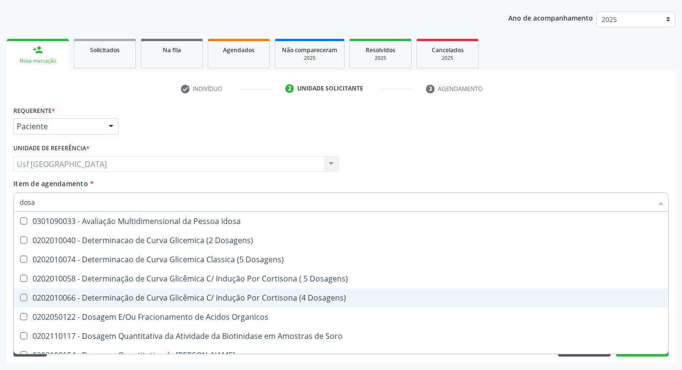
checkbox Gastrina "true"
checkbox Glicose "false"
checkbox Transferrina "true"
checkbox Triglicerideos "false"
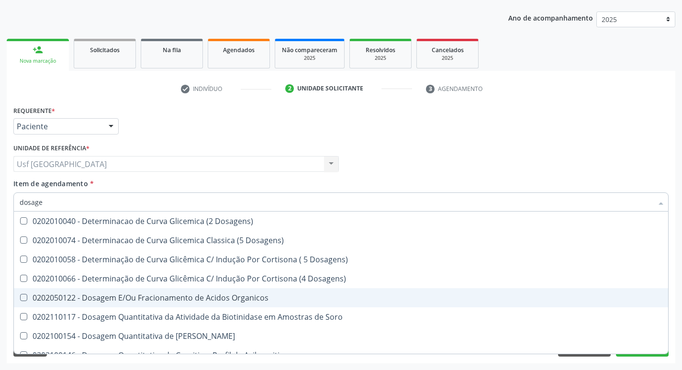
type input "dosagem"
checkbox Citrato "true"
checkbox Cloreto "true"
checkbox Suor "true"
checkbox Hdl "false"
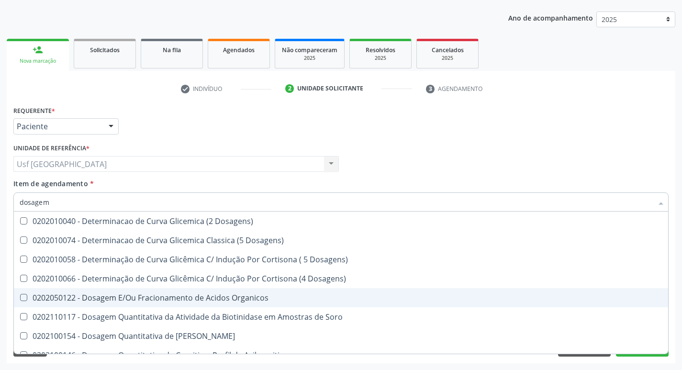
checkbox Ldl "false"
checkbox Total "false"
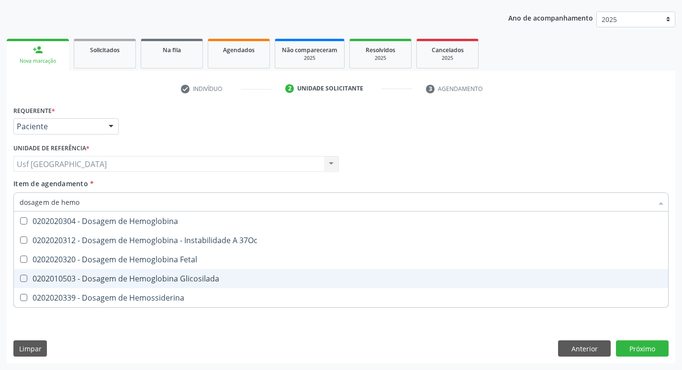
click at [202, 277] on div "0202010503 - Dosagem de Hemoglobina Glicosilada" at bounding box center [341, 279] width 643 height 8
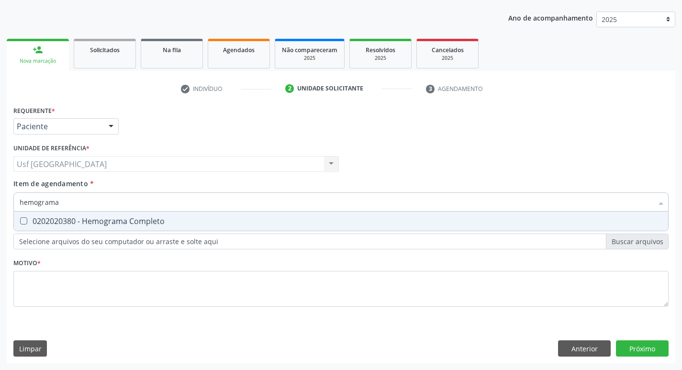
click at [130, 224] on div "0202020380 - Hemograma Completo" at bounding box center [341, 221] width 643 height 8
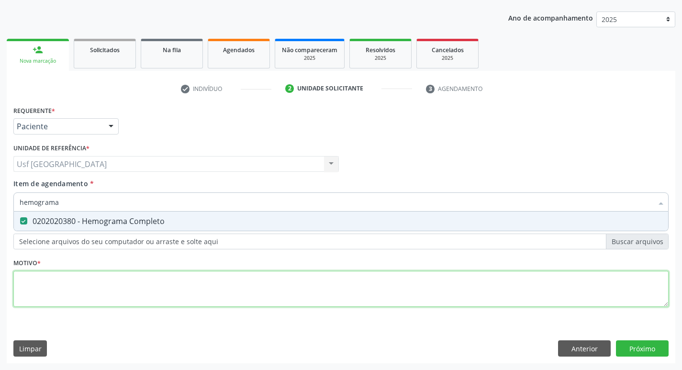
click at [77, 284] on div "Requerente * Paciente Profissional de Saúde Paciente Nenhum resultado encontrad…" at bounding box center [340, 211] width 655 height 217
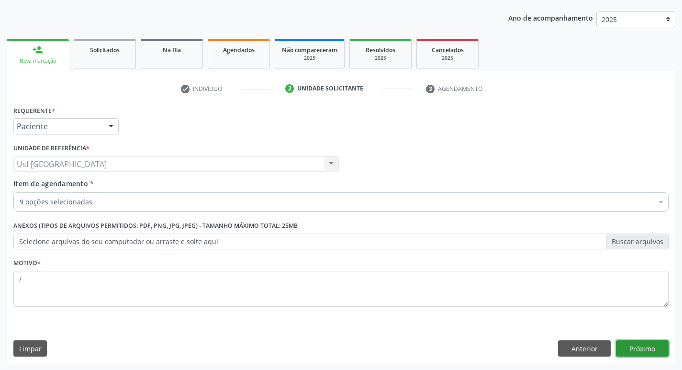
click at [650, 347] on button "Próximo" at bounding box center [642, 348] width 53 height 16
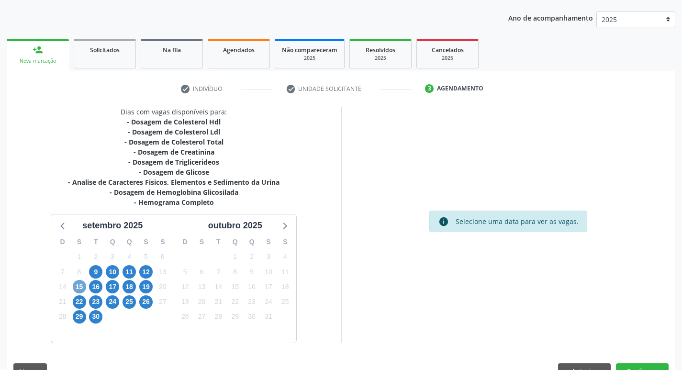
click at [81, 282] on span "15" at bounding box center [79, 286] width 13 height 13
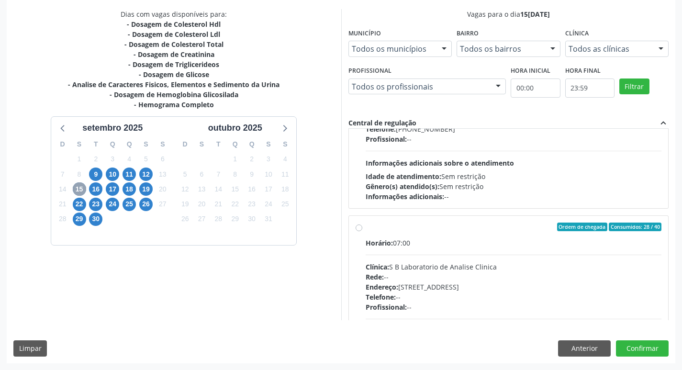
scroll to position [287, 0]
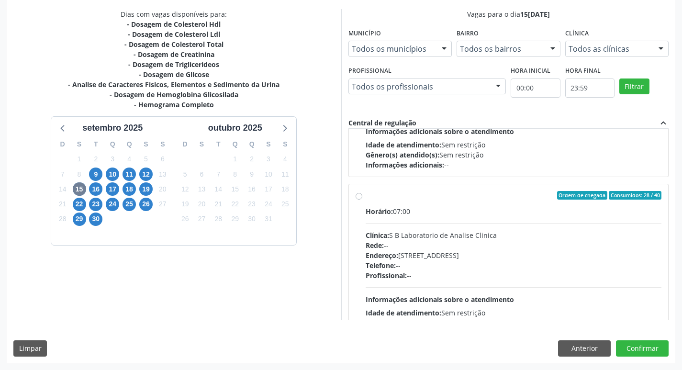
click at [366, 196] on label "Ordem de chegada Consumidos: 28 / 40 Horário: 07:00 Clínica: S B Laboratorio de…" at bounding box center [514, 264] width 296 height 147
click at [360, 196] on input "Ordem de chegada Consumidos: 28 / 40 Horário: 07:00 Clínica: S B Laboratorio de…" at bounding box center [359, 195] width 7 height 9
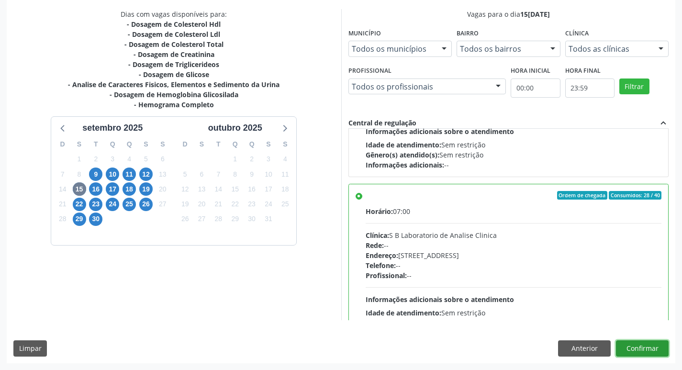
click at [642, 351] on button "Confirmar" at bounding box center [642, 348] width 53 height 16
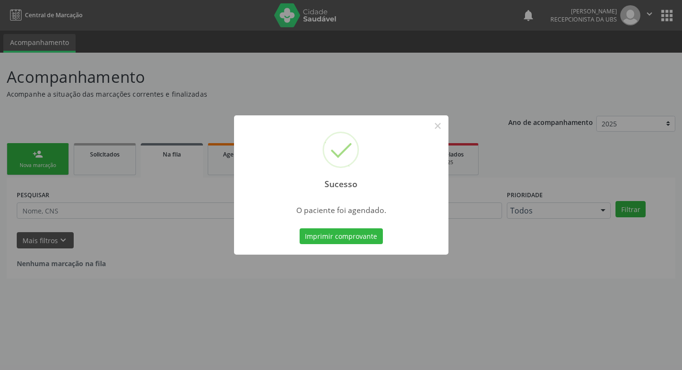
scroll to position [0, 0]
click at [438, 124] on button "×" at bounding box center [441, 126] width 16 height 16
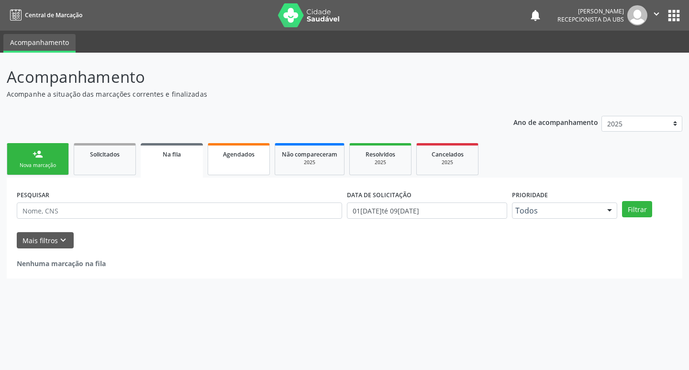
click at [222, 161] on link "Agendados" at bounding box center [239, 159] width 62 height 32
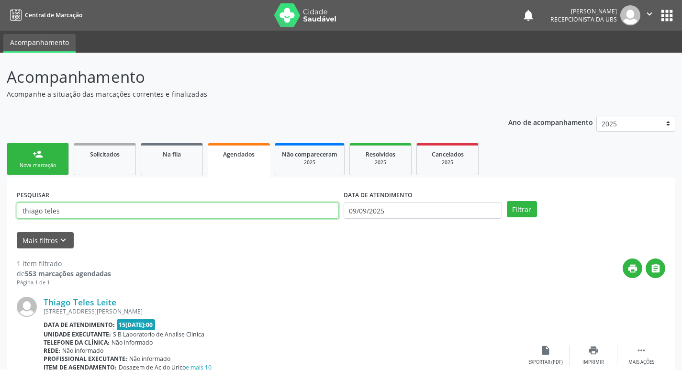
click at [80, 207] on input "thiago teles" at bounding box center [178, 210] width 322 height 16
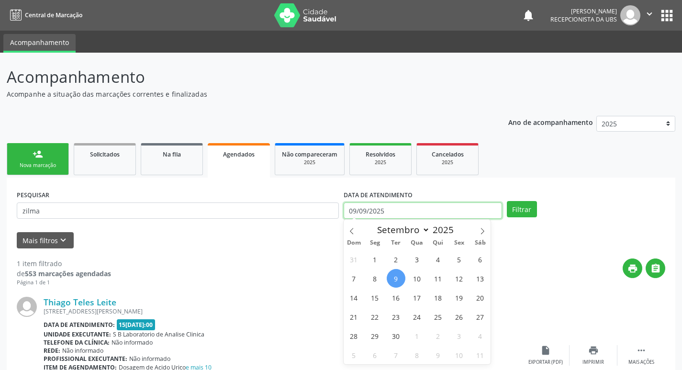
click at [363, 213] on input "09/09/2025" at bounding box center [423, 210] width 158 height 16
click at [376, 295] on span "15" at bounding box center [375, 297] width 19 height 19
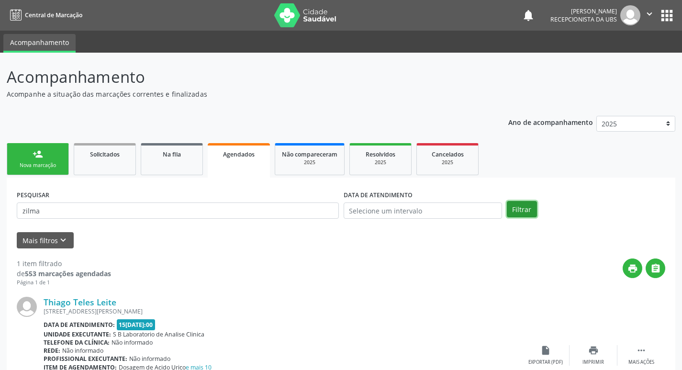
click at [516, 211] on button "Filtrar" at bounding box center [522, 209] width 30 height 16
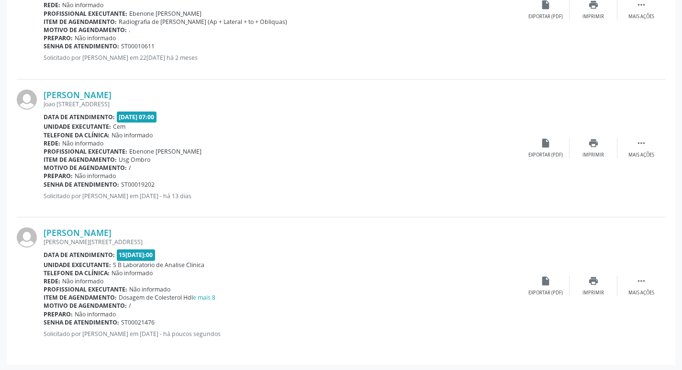
scroll to position [485, 0]
click at [540, 288] on div "Exportar (PDF)" at bounding box center [545, 291] width 34 height 7
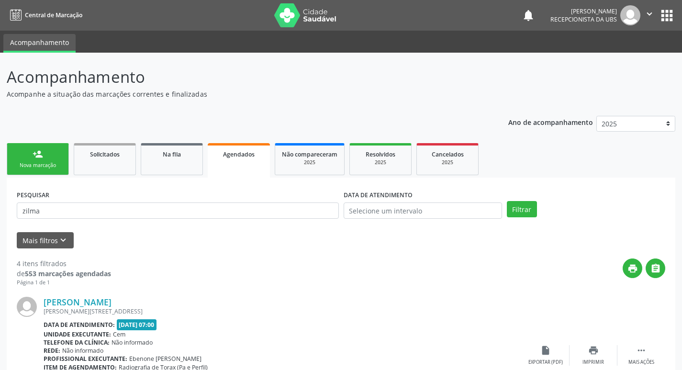
scroll to position [485, 0]
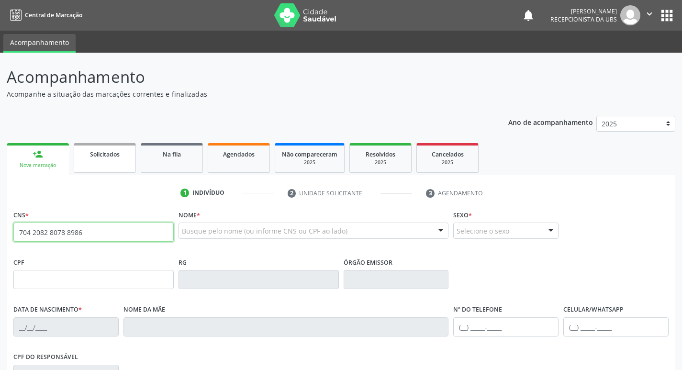
type input "704 2082 8078 8986"
type input "704.376.534-04"
type input "[DATE]"
type input "[PERSON_NAME]"
type input "[PHONE_NUMBER]"
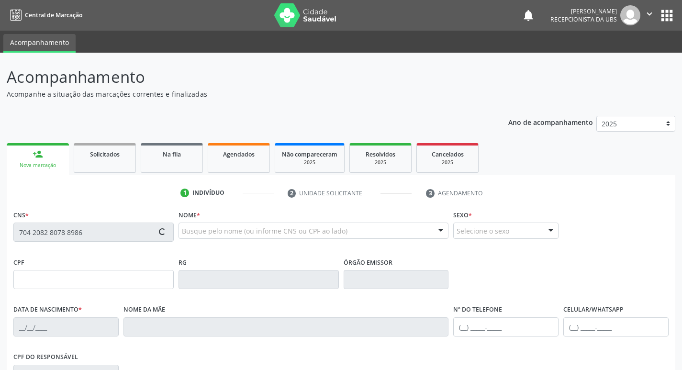
type input "410"
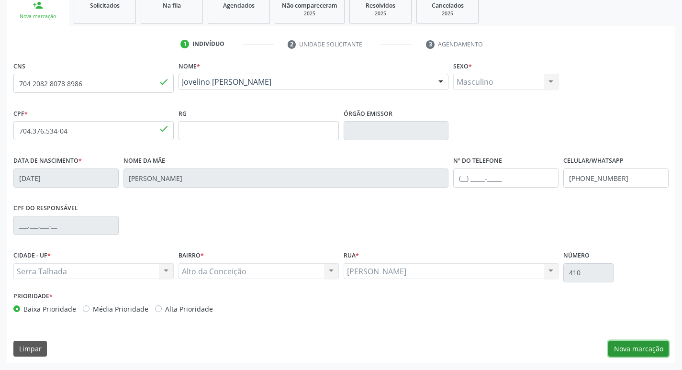
drag, startPoint x: 639, startPoint y: 350, endPoint x: 606, endPoint y: 332, distance: 37.7
click at [639, 350] on button "Nova marcação" at bounding box center [638, 349] width 60 height 16
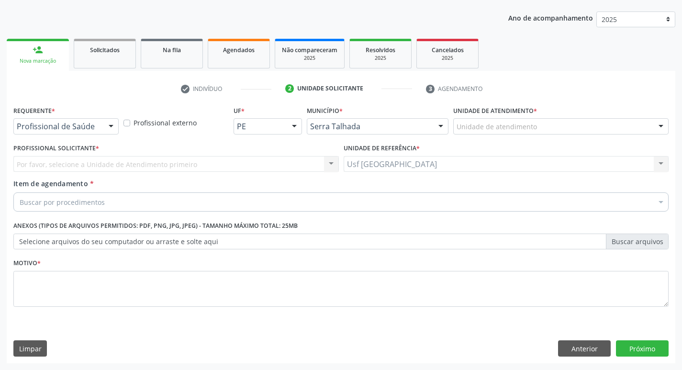
scroll to position [104, 0]
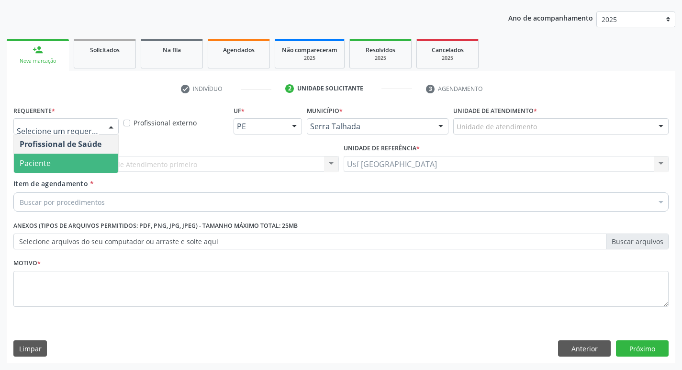
click at [35, 165] on span "Paciente" at bounding box center [35, 163] width 31 height 11
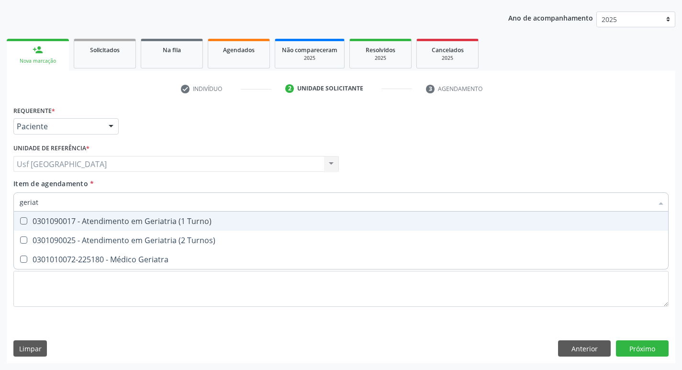
type input "geriatr"
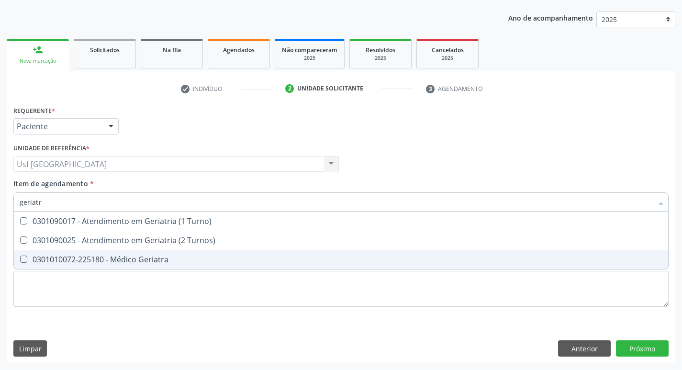
click at [96, 258] on div "0301010072-225180 - Médico Geriatra" at bounding box center [341, 260] width 643 height 8
checkbox Geriatra "true"
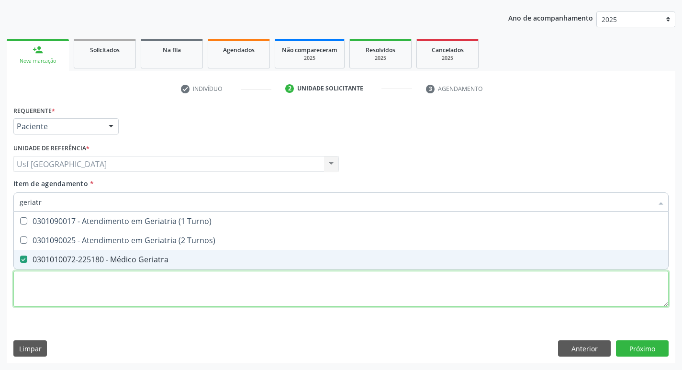
click at [95, 285] on div "Requerente * Paciente Profissional de Saúde Paciente Nenhum resultado encontrad…" at bounding box center [340, 211] width 655 height 217
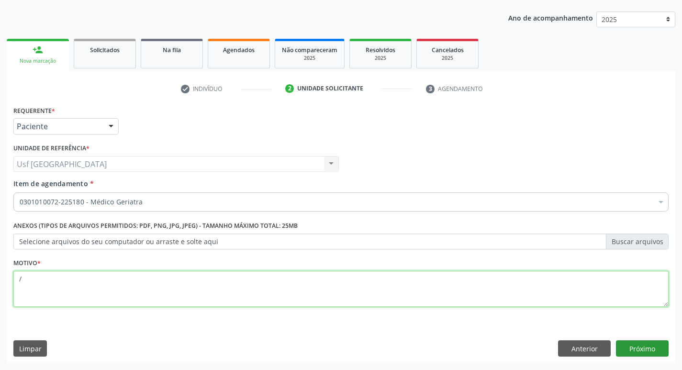
type textarea "/"
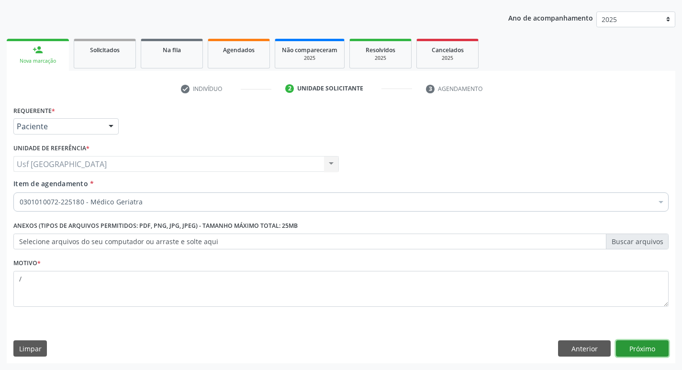
click at [651, 342] on button "Próximo" at bounding box center [642, 348] width 53 height 16
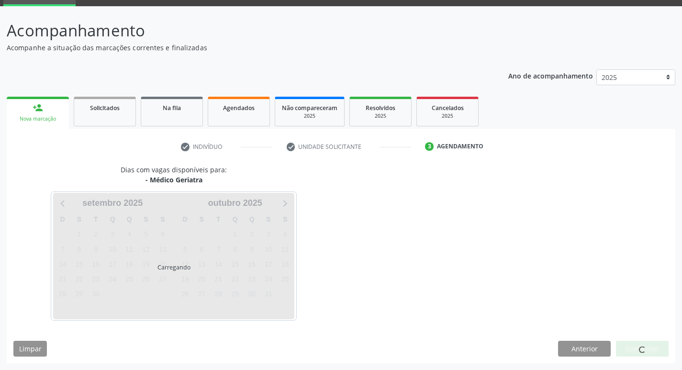
scroll to position [46, 0]
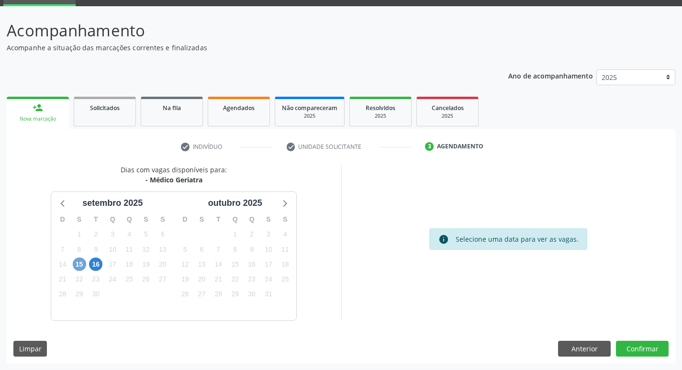
click at [79, 267] on span "15" at bounding box center [79, 264] width 13 height 13
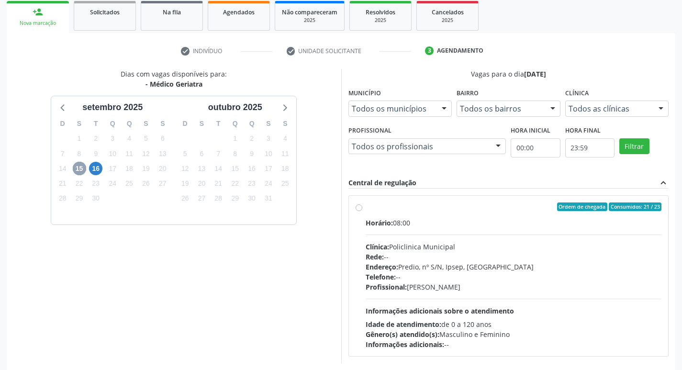
scroll to position [185, 0]
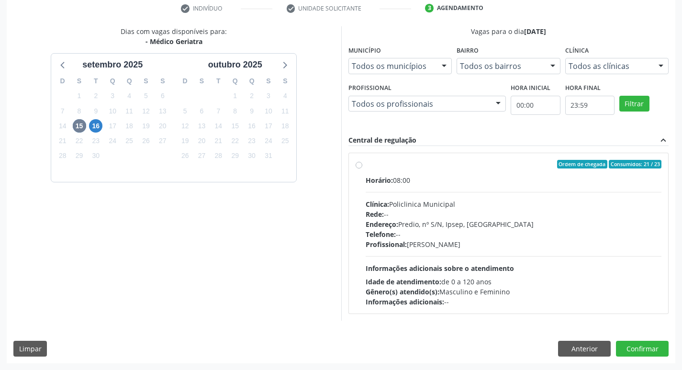
click at [366, 164] on label "Ordem de chegada Consumidos: 21 / 23 Horário: 08:00 Clínica: Policlinica Munici…" at bounding box center [514, 233] width 296 height 147
click at [357, 164] on input "Ordem de chegada Consumidos: 21 / 23 Horário: 08:00 Clínica: Policlinica Munici…" at bounding box center [359, 164] width 7 height 9
radio input "true"
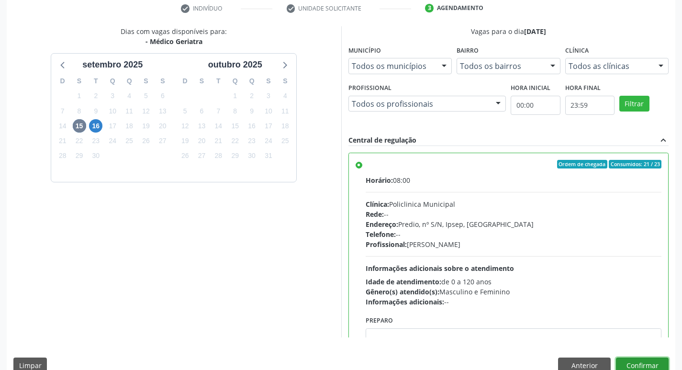
click at [649, 361] on button "Confirmar" at bounding box center [642, 366] width 53 height 16
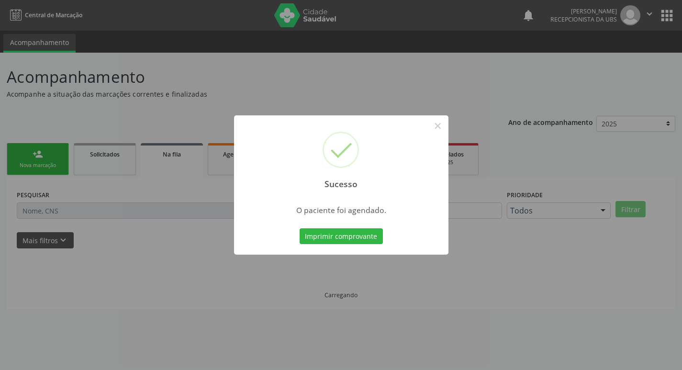
scroll to position [0, 0]
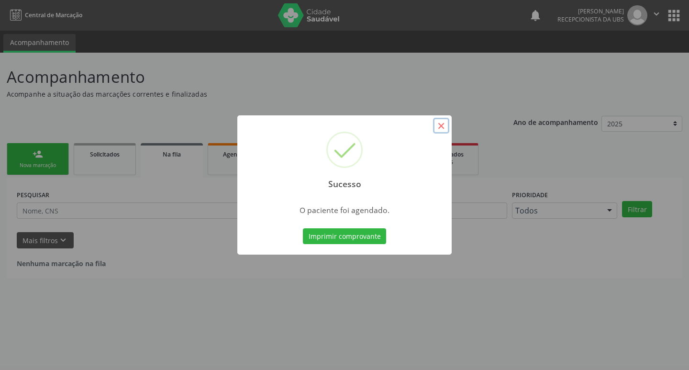
click at [443, 127] on button "×" at bounding box center [441, 126] width 16 height 16
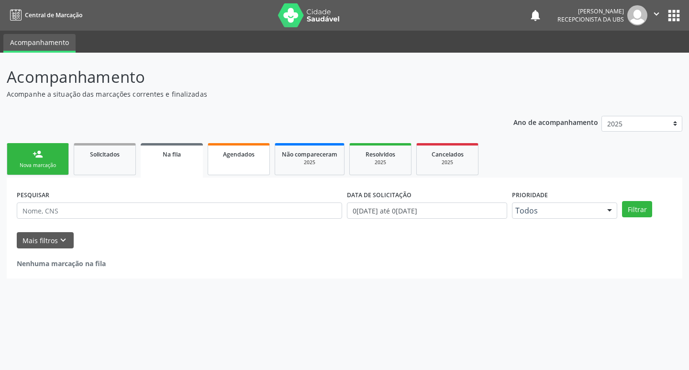
click at [225, 166] on link "Agendados" at bounding box center [239, 159] width 62 height 32
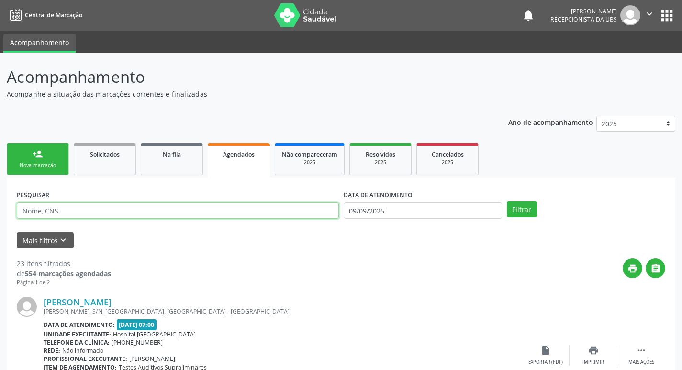
click at [64, 211] on input "text" at bounding box center [178, 210] width 322 height 16
type input "jovelino"
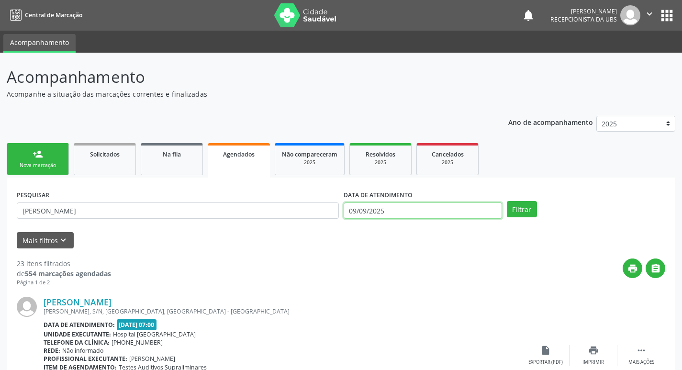
click at [399, 209] on input "09/09/2025" at bounding box center [423, 210] width 158 height 16
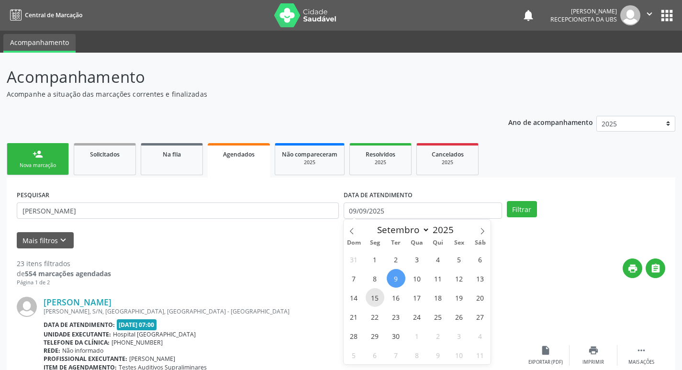
click at [367, 300] on span "15" at bounding box center [375, 297] width 19 height 19
type input "15[DATE]"
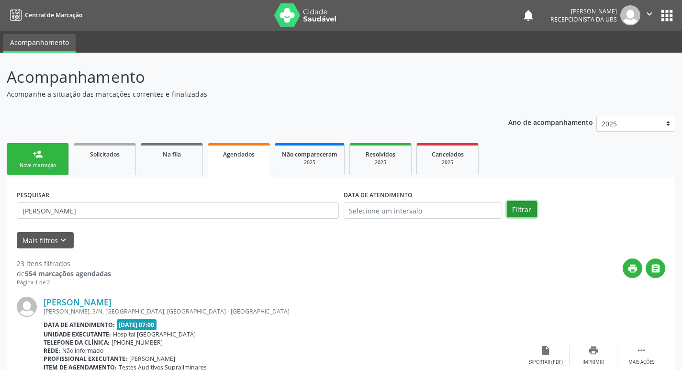
click at [527, 210] on button "Filtrar" at bounding box center [522, 209] width 30 height 16
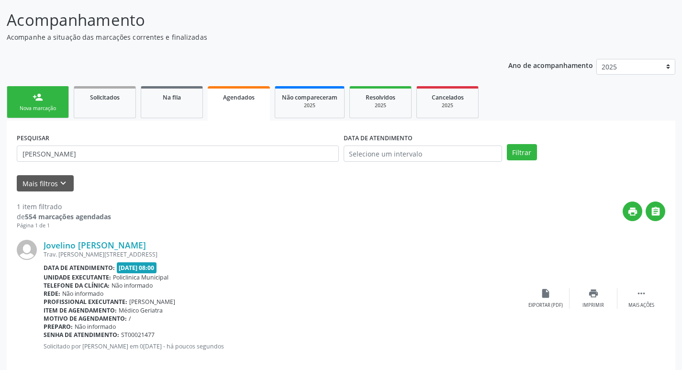
scroll to position [71, 0]
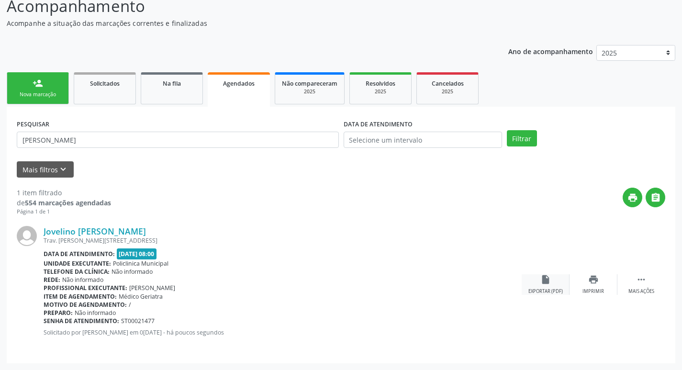
click at [557, 280] on div "insert_drive_file Exportar (PDF)" at bounding box center [546, 284] width 48 height 21
